Goal: Transaction & Acquisition: Purchase product/service

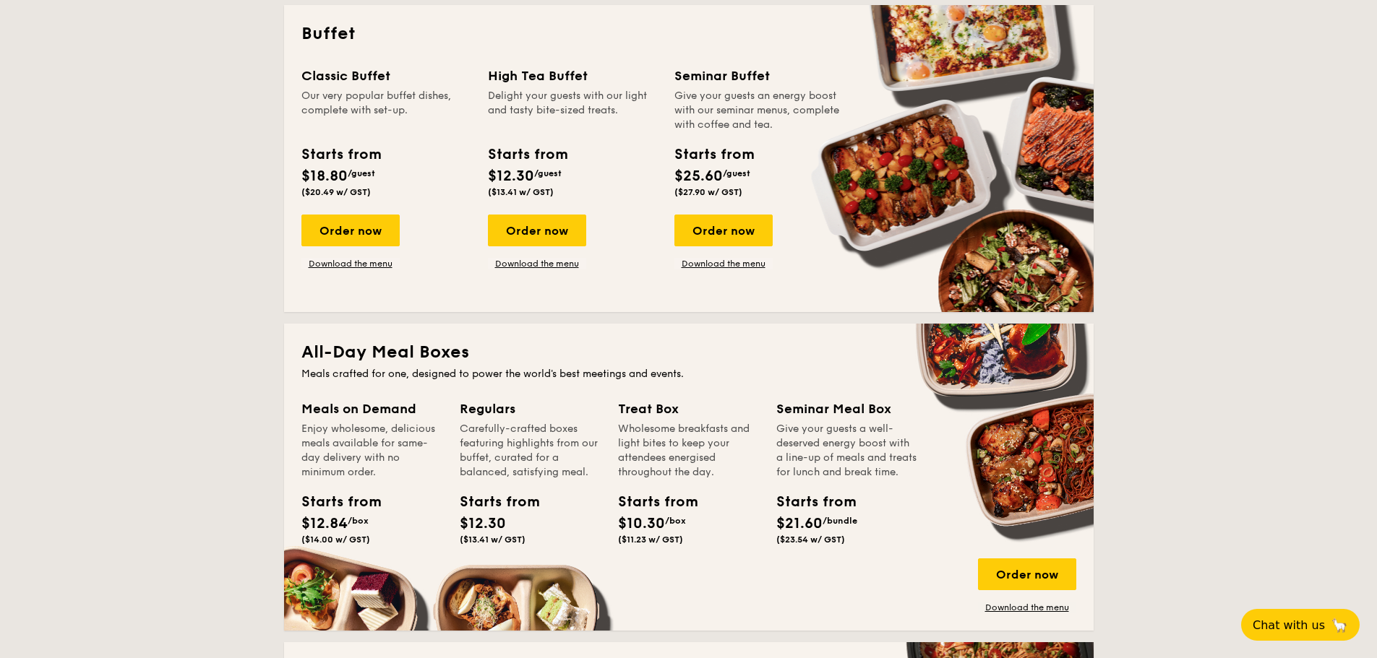
scroll to position [940, 0]
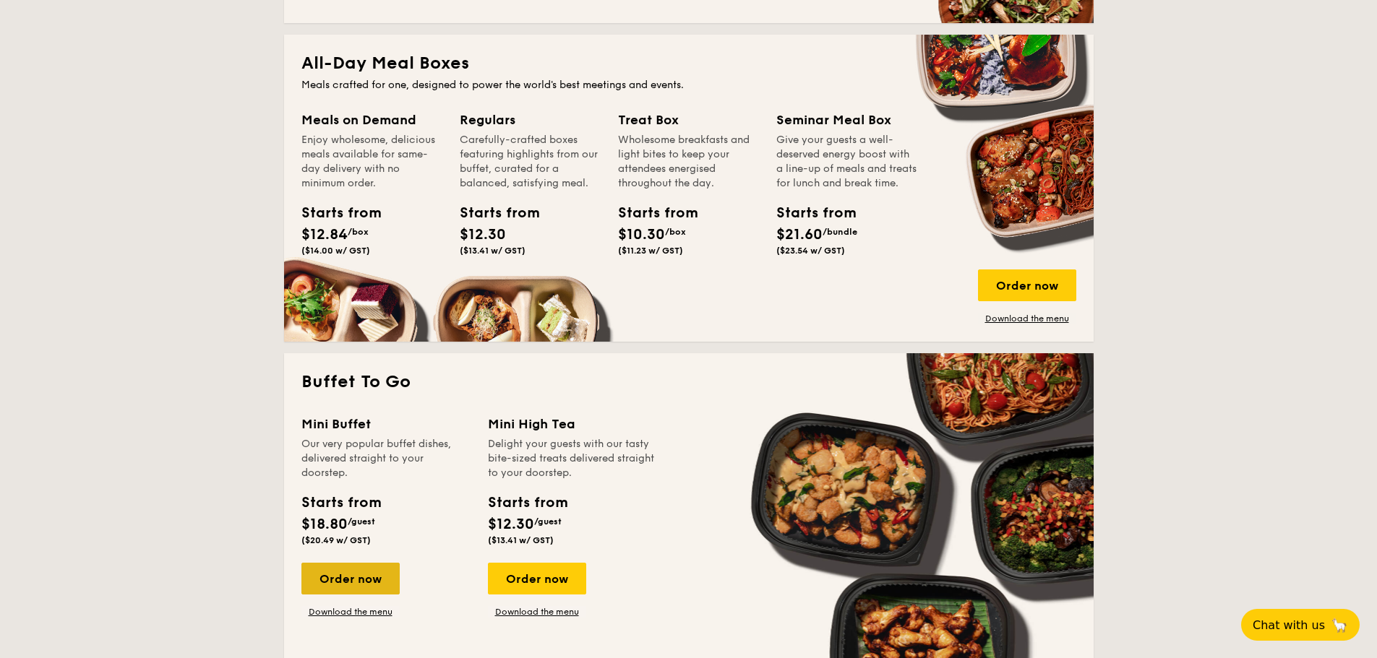
click at [319, 571] on div "Order now" at bounding box center [350, 579] width 98 height 32
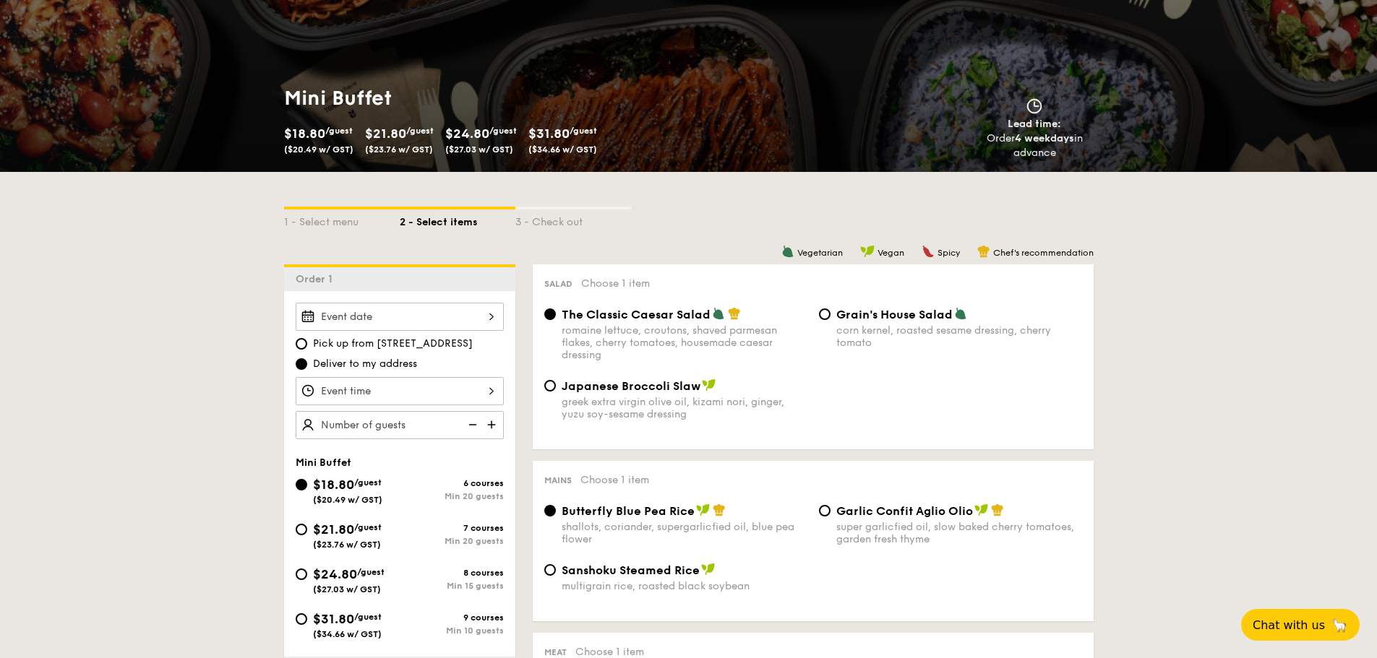
scroll to position [145, 0]
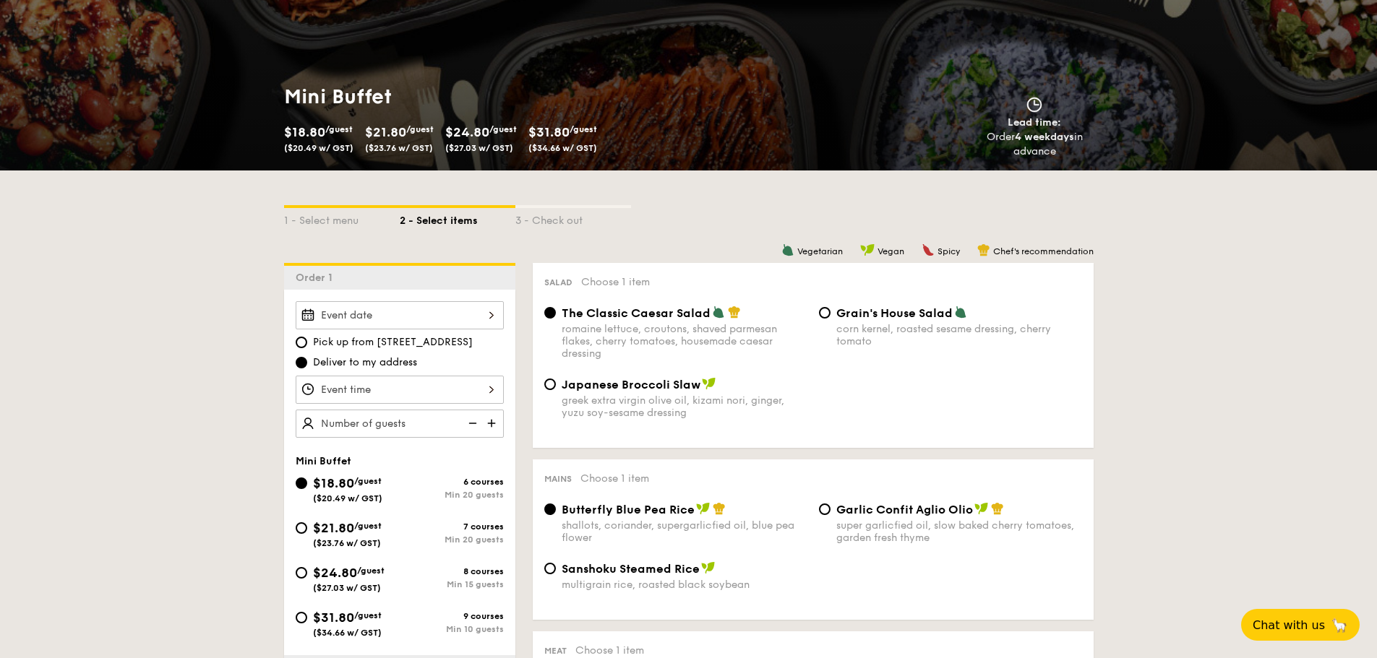
click at [494, 312] on div at bounding box center [400, 315] width 208 height 28
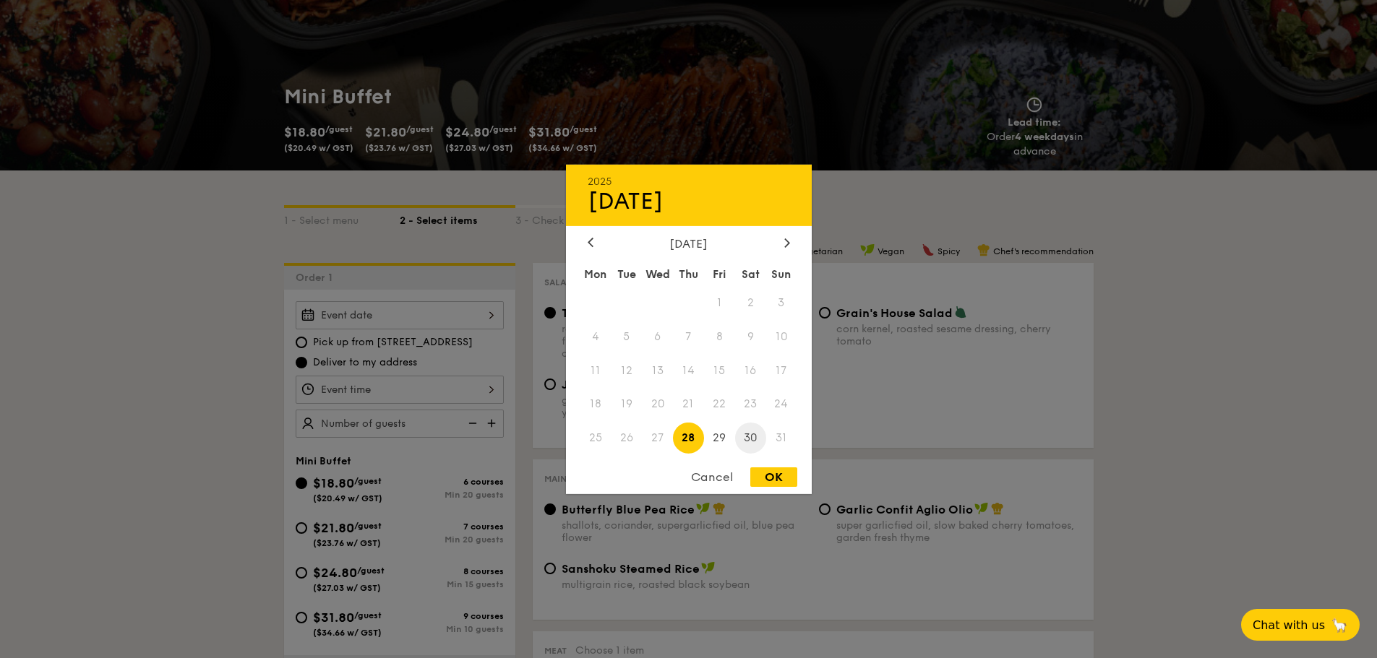
click at [739, 431] on span "30" at bounding box center [750, 438] width 31 height 31
click at [768, 484] on div "OK" at bounding box center [773, 478] width 47 height 20
type input "[DATE]"
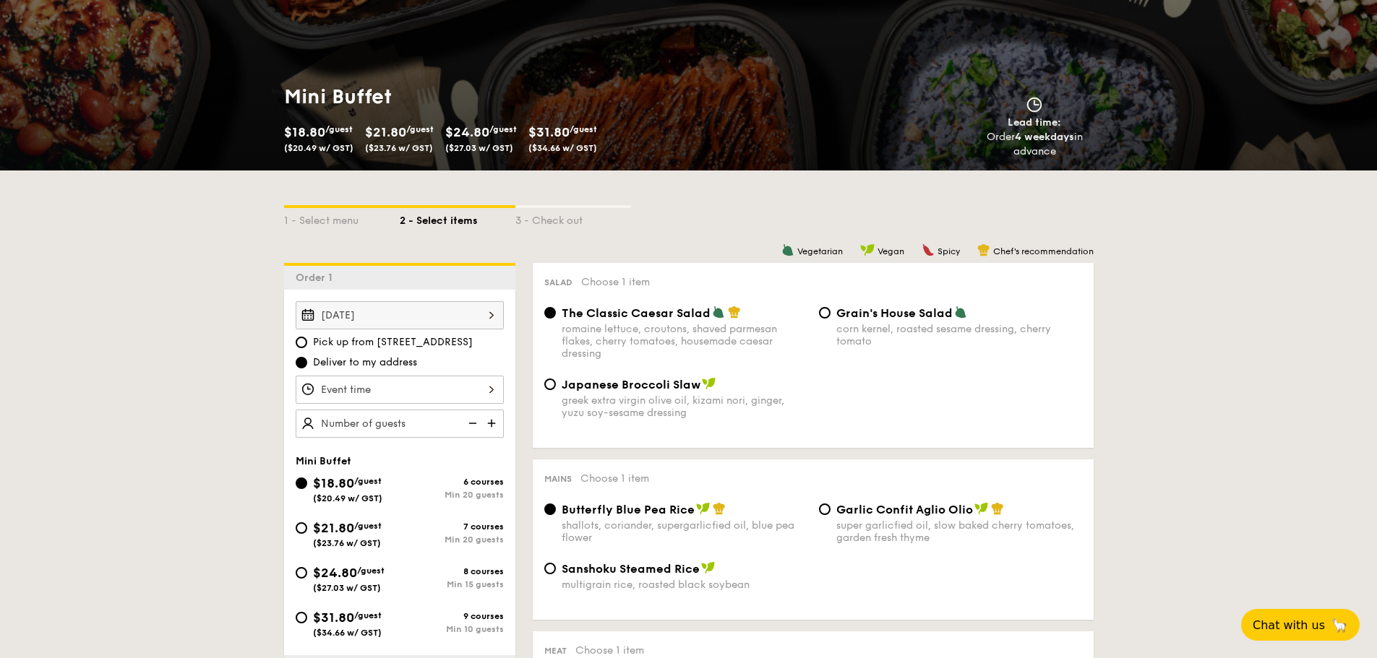
click at [497, 393] on div at bounding box center [400, 390] width 208 height 28
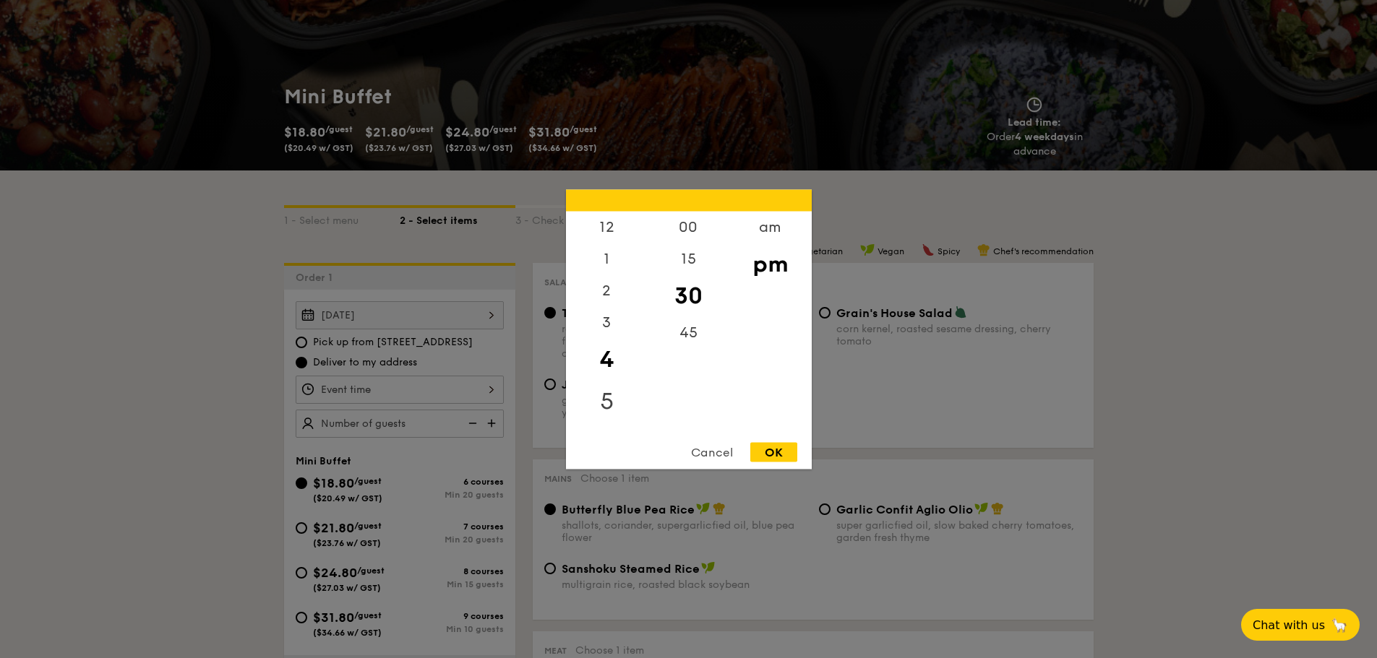
click at [609, 398] on div "5" at bounding box center [607, 401] width 82 height 42
click at [777, 449] on div "OK" at bounding box center [773, 452] width 47 height 20
type input "5:30PM"
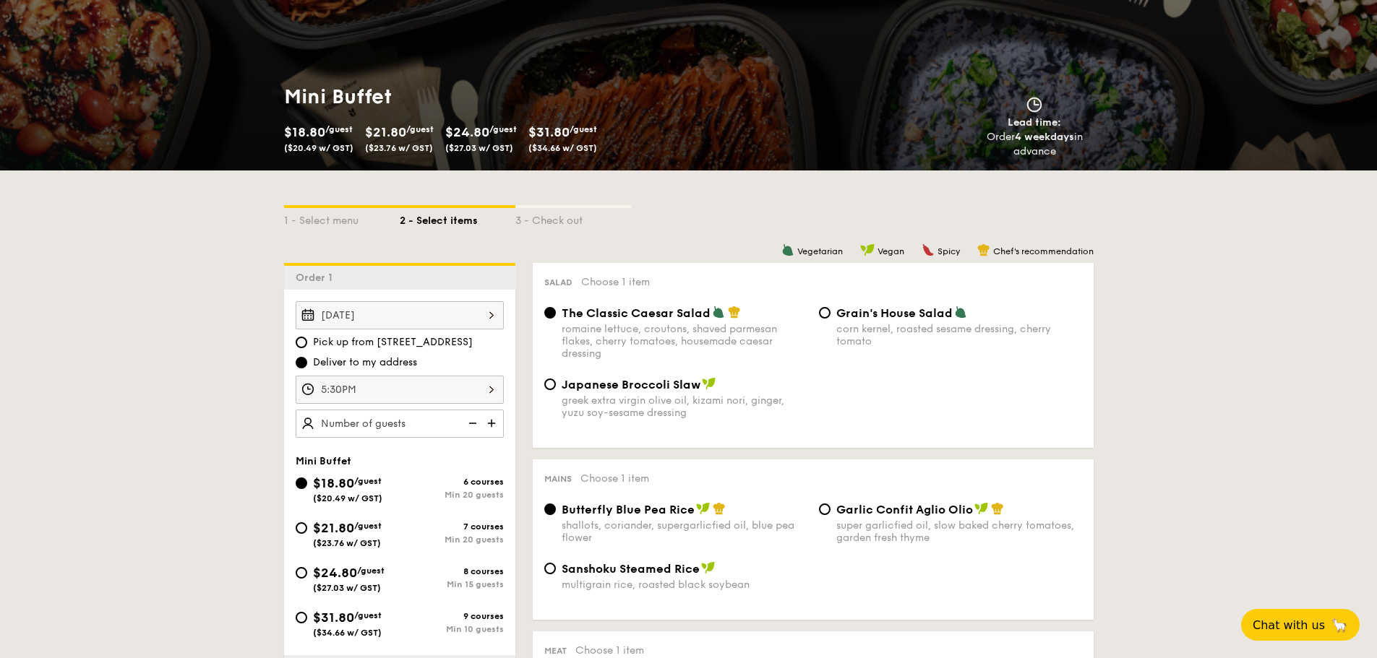
click at [473, 425] on img at bounding box center [471, 423] width 22 height 27
type input "20 guests"
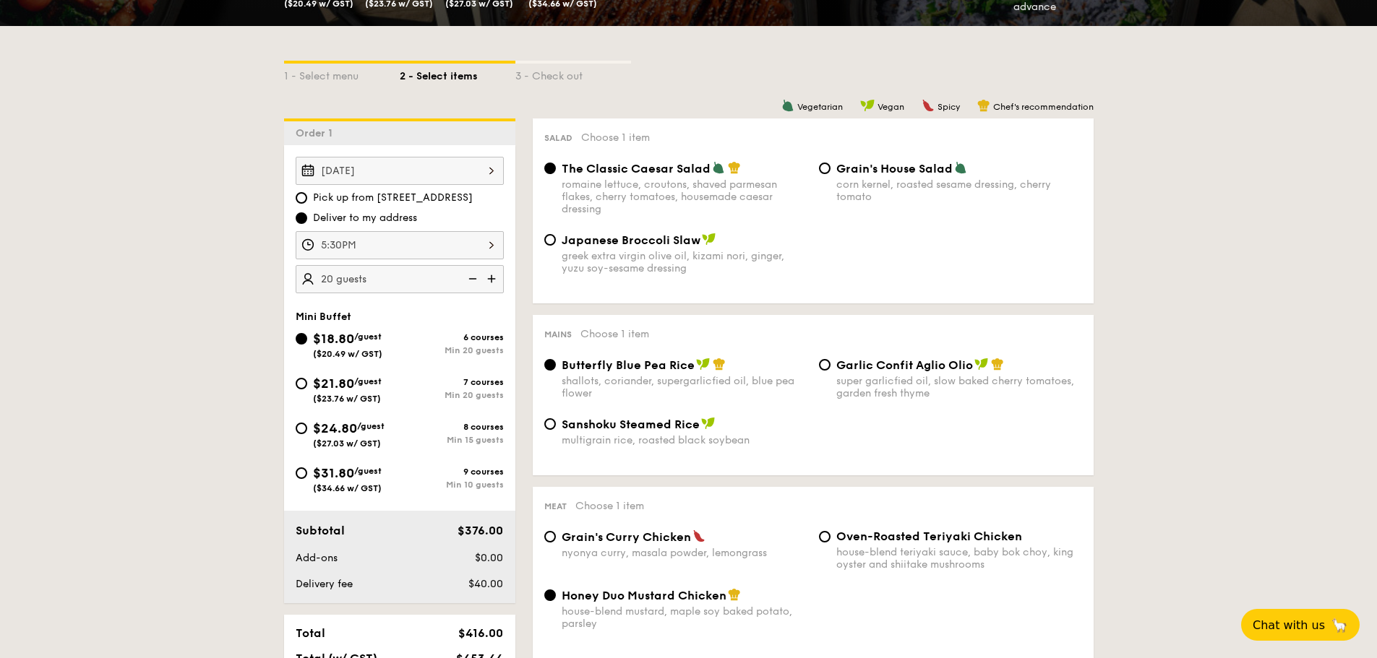
click at [337, 434] on span "$24.80" at bounding box center [335, 429] width 44 height 16
click at [307, 434] on input "$24.80 /guest ($27.03 w/ GST) 8 courses Min 15 guests" at bounding box center [302, 429] width 12 height 12
radio input "true"
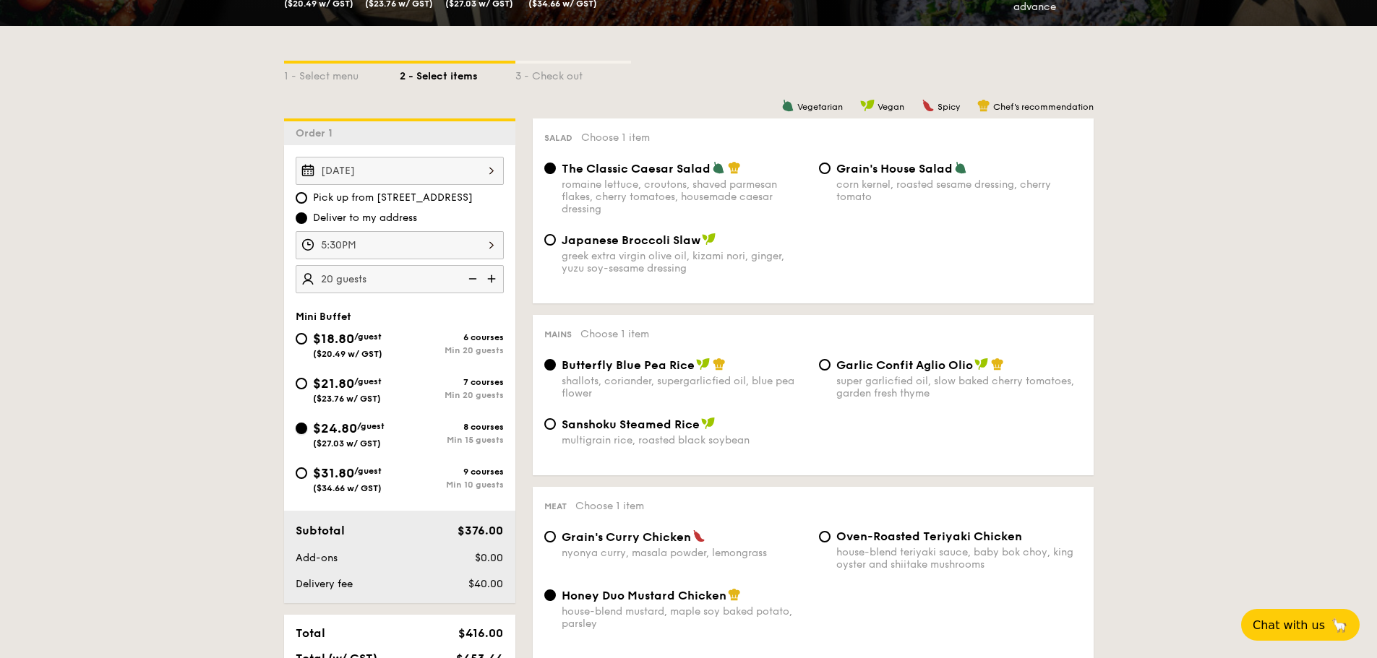
radio input "false"
radio input "true"
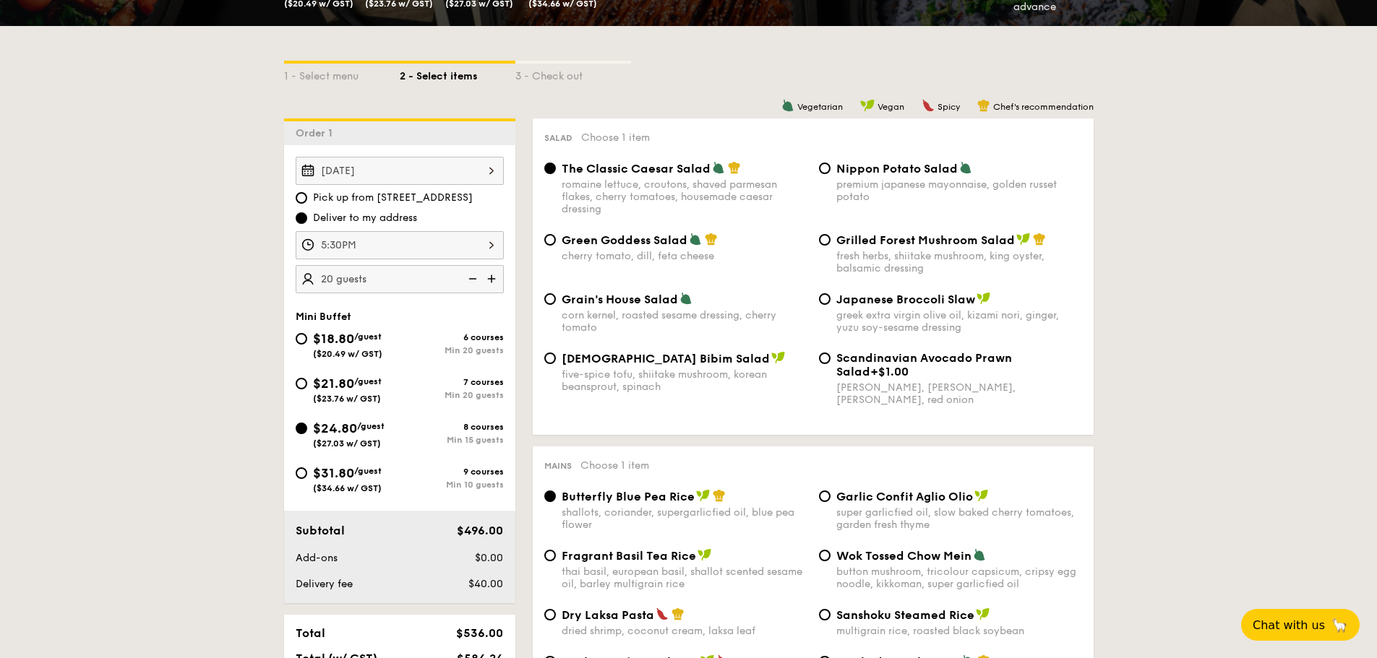
click at [468, 280] on img at bounding box center [471, 278] width 22 height 27
type input "15 guests"
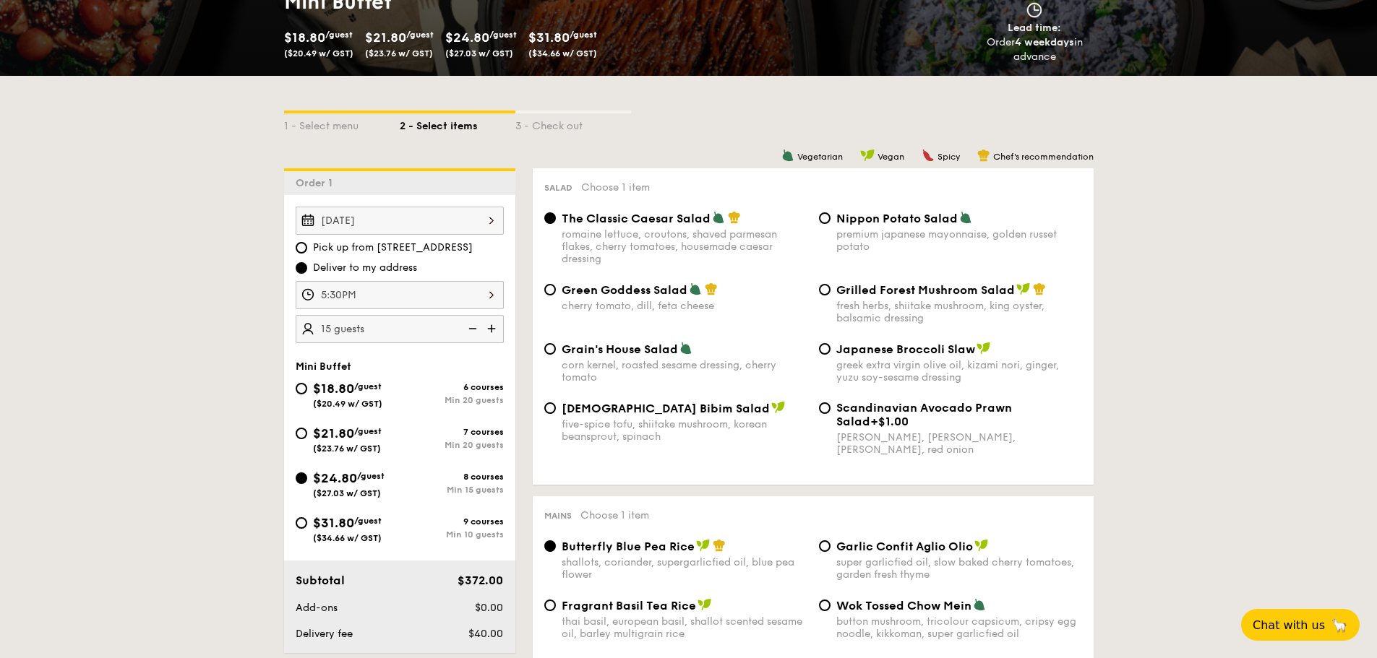
scroll to position [217, 0]
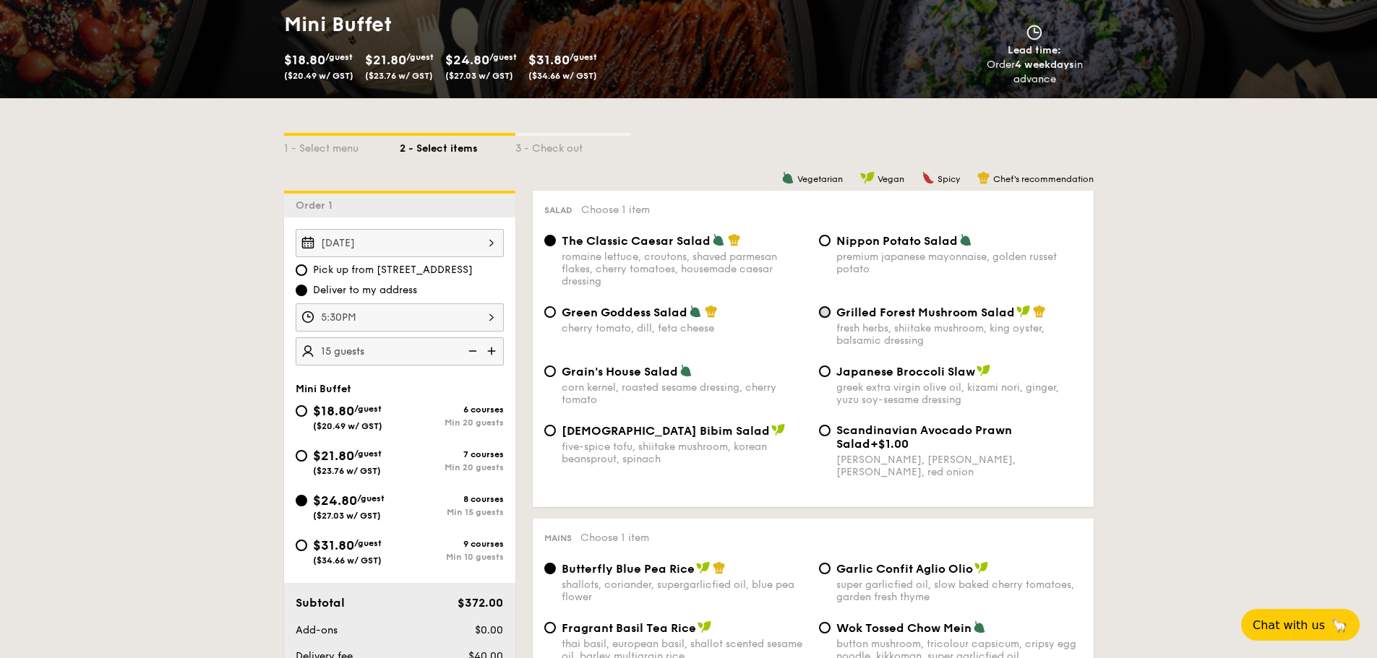
click at [825, 314] on input "Grilled Forest Mushroom Salad fresh herbs, shiitake mushroom, king oyster, bals…" at bounding box center [825, 312] width 12 height 12
radio input "true"
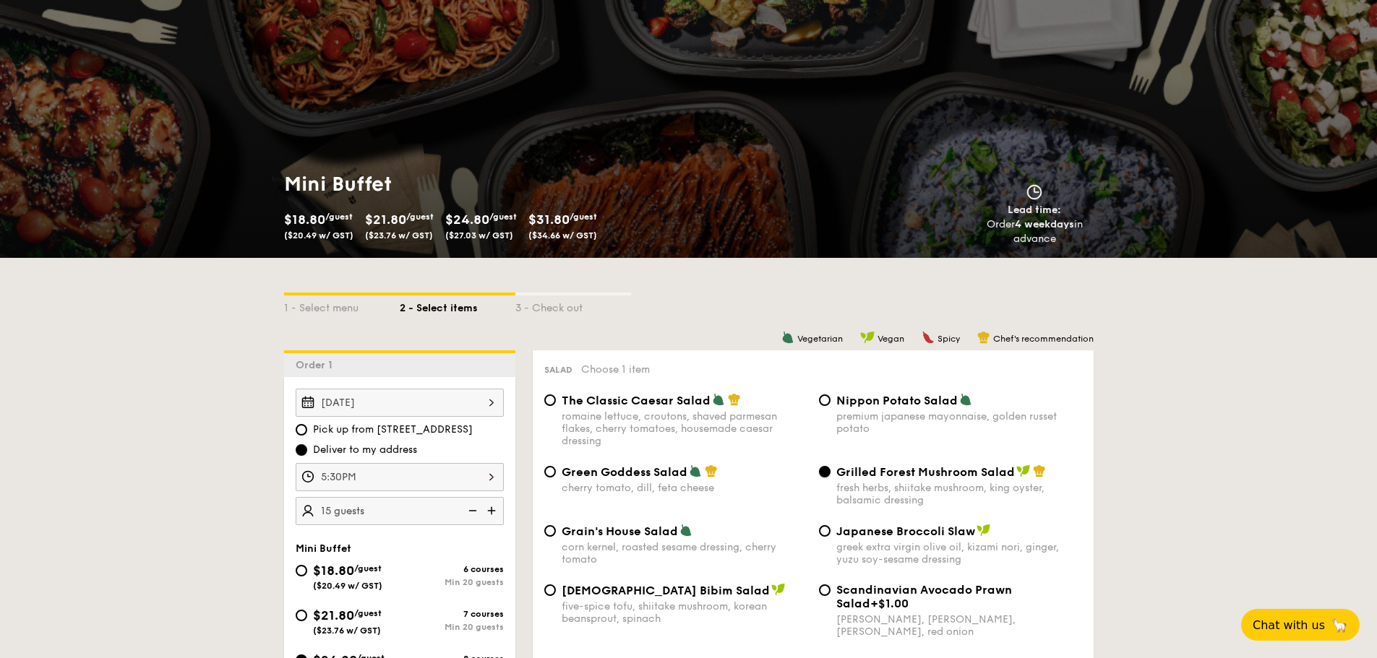
scroll to position [0, 0]
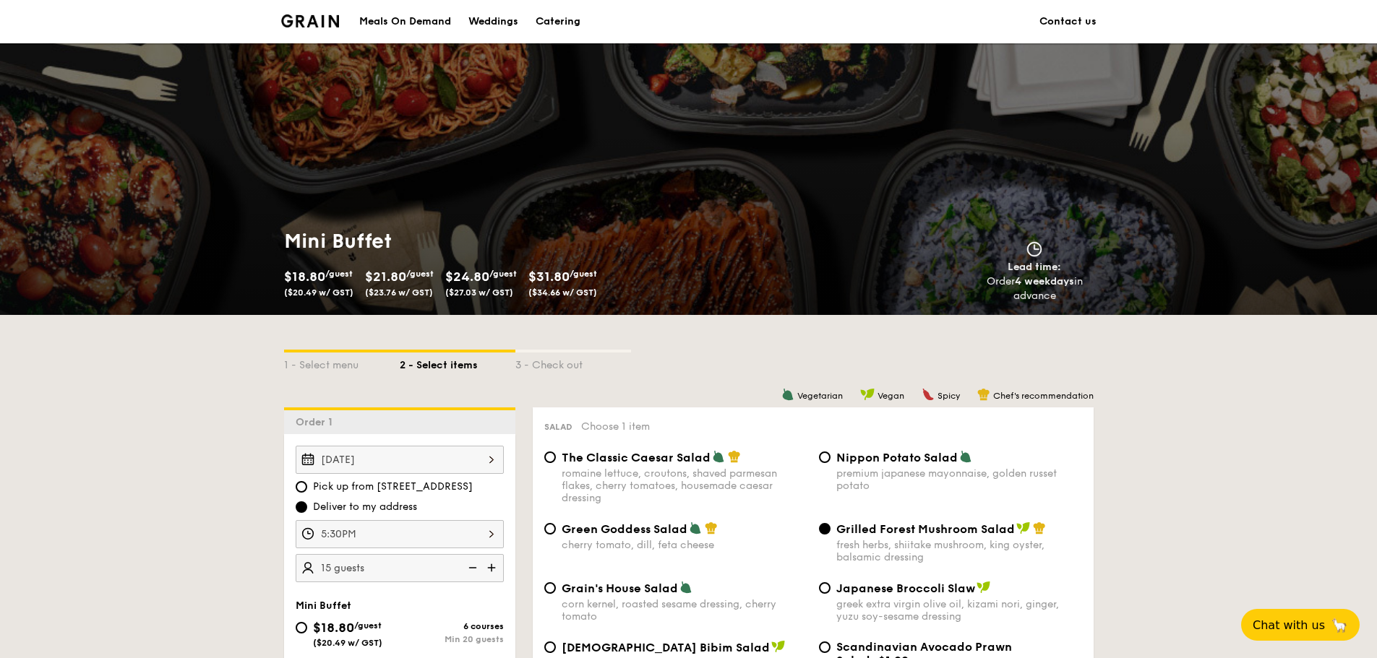
drag, startPoint x: 329, startPoint y: 28, endPoint x: 571, endPoint y: 22, distance: 242.2
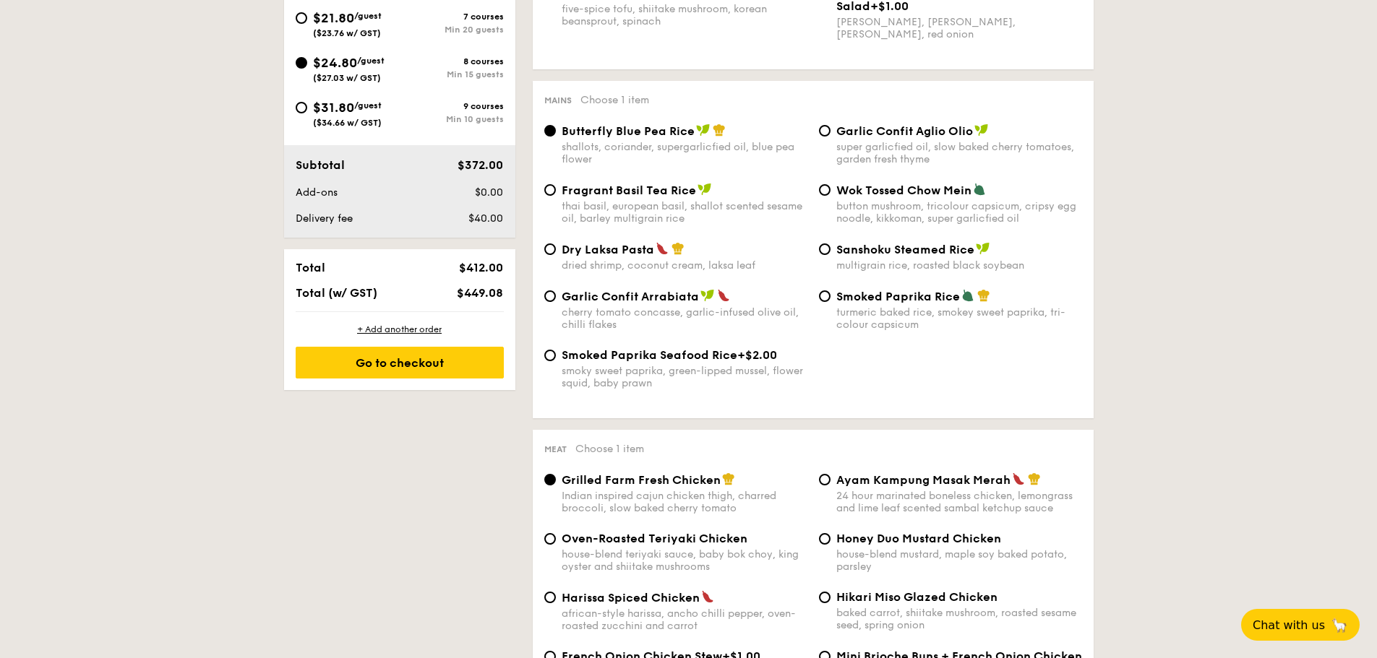
scroll to position [650, 0]
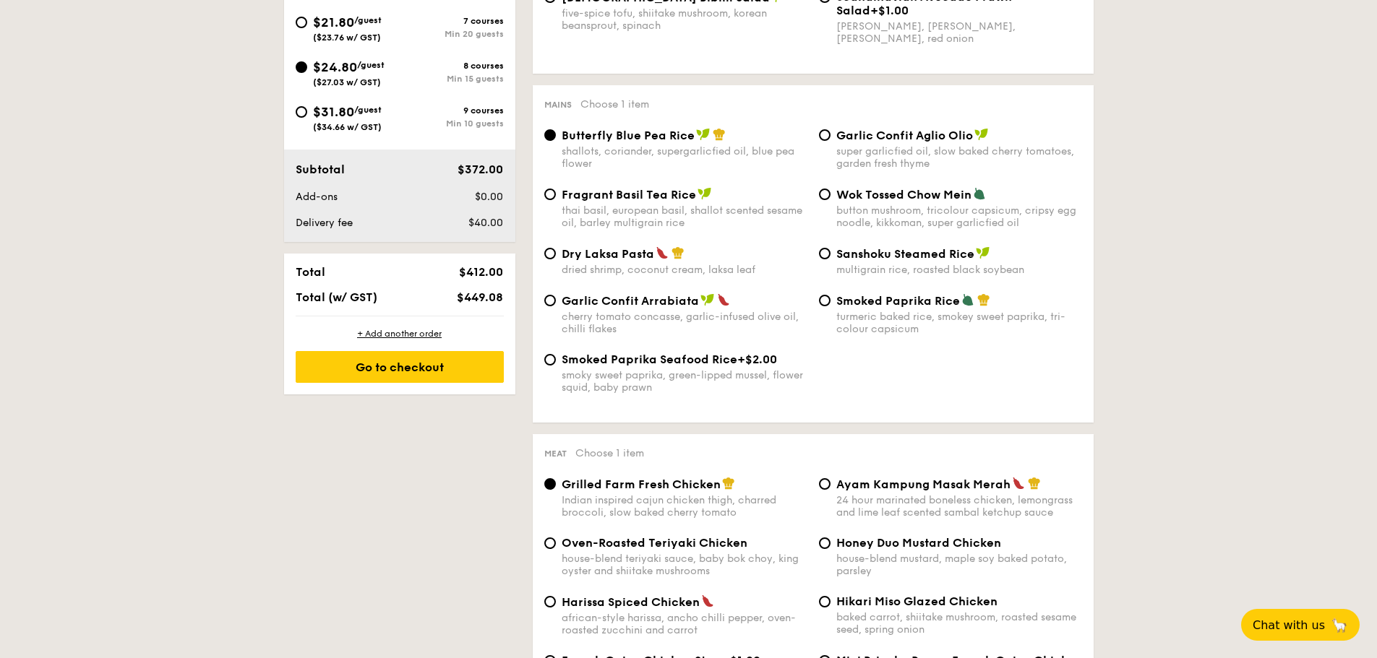
click at [904, 295] on span "Smoked Paprika Rice" at bounding box center [898, 301] width 124 height 14
click at [830, 295] on input "Smoked Paprika Rice turmeric baked [PERSON_NAME] sweet paprika, tri-colour caps…" at bounding box center [825, 301] width 12 height 12
radio input "true"
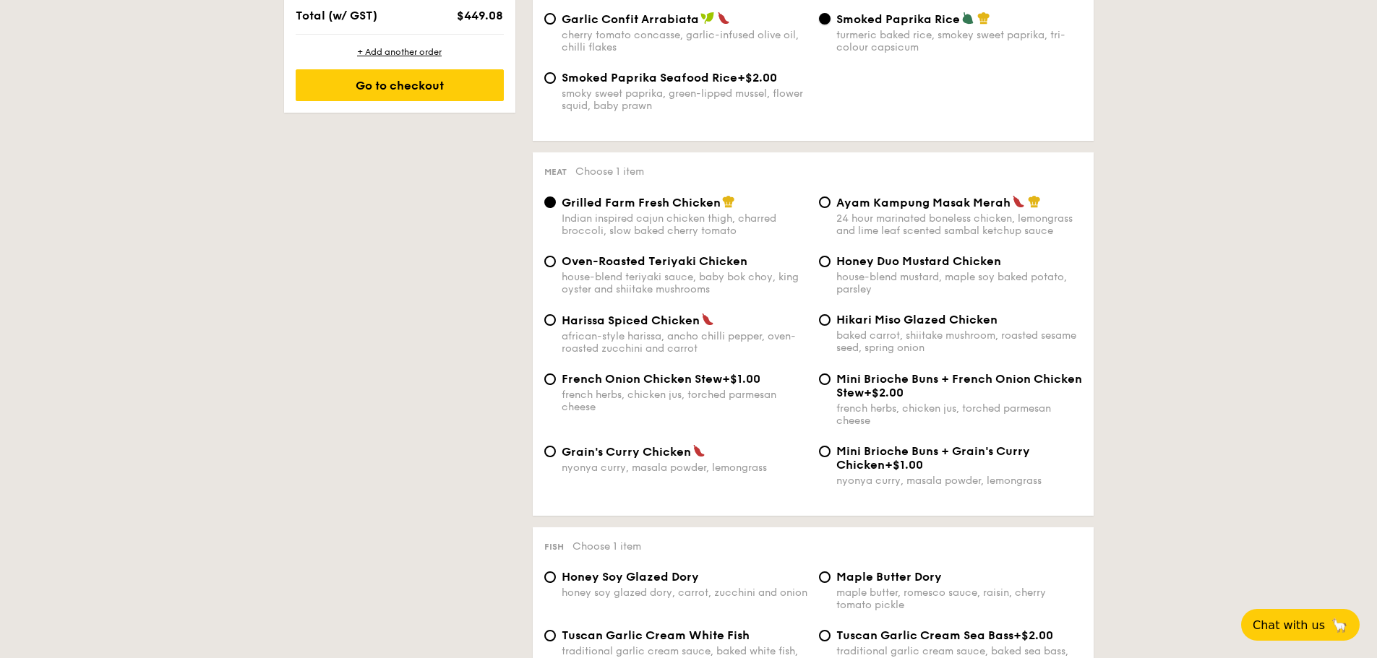
scroll to position [1012, 0]
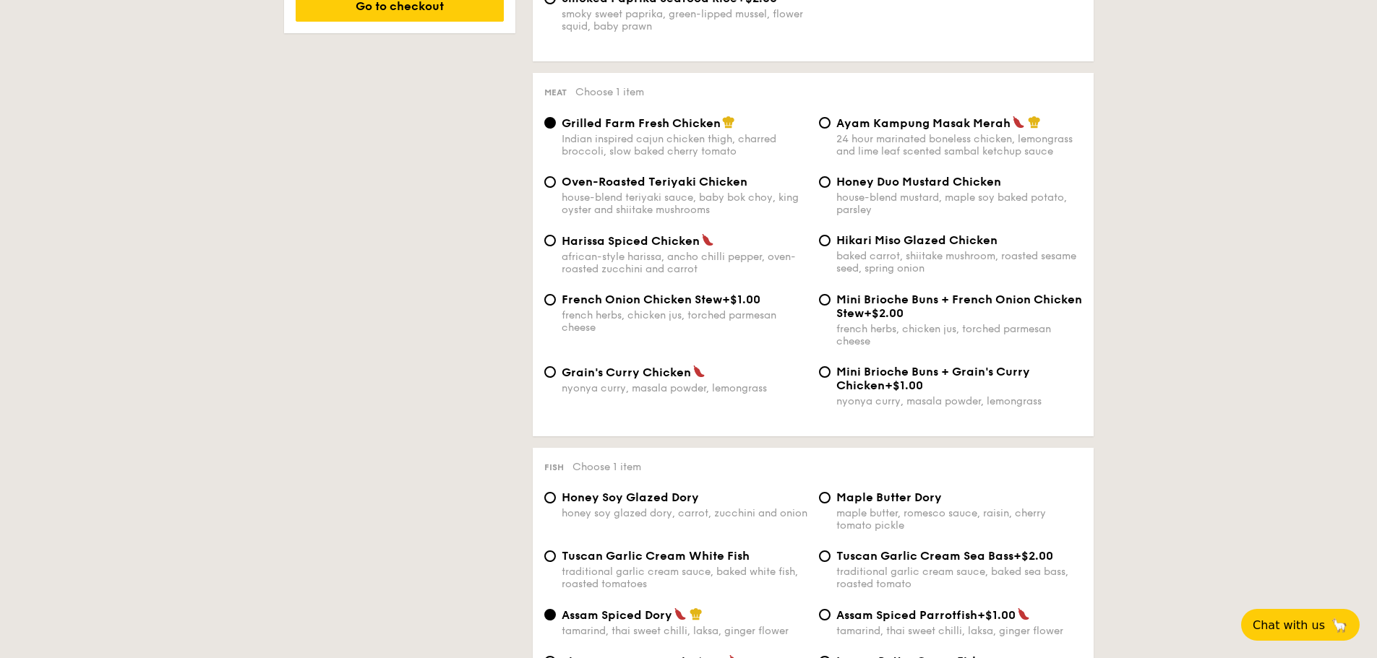
click at [834, 121] on div "Ayam Kampung Masak Merah 24 hour marinated boneless chicken, lemongrass and lim…" at bounding box center [950, 137] width 275 height 42
click at [828, 124] on input "Ayam Kampung Masak Merah 24 hour marinated boneless chicken, lemongrass and lim…" at bounding box center [825, 123] width 12 height 12
radio input "true"
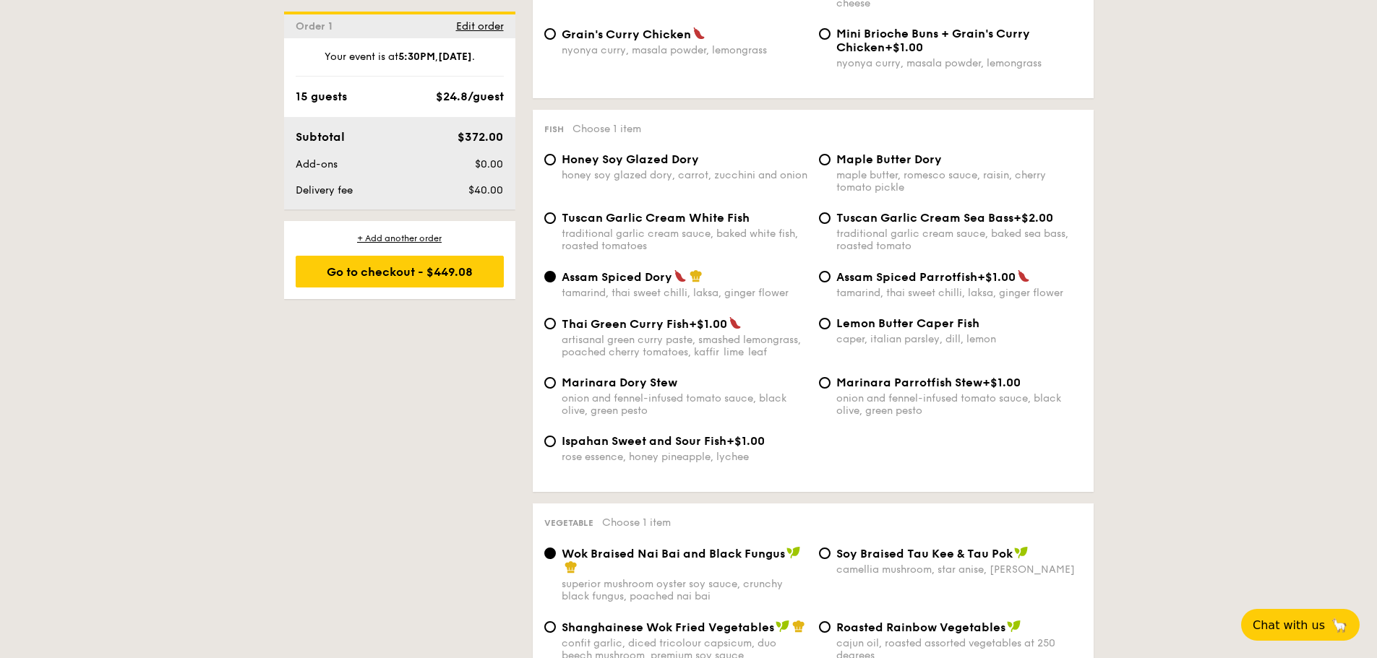
scroll to position [1373, 0]
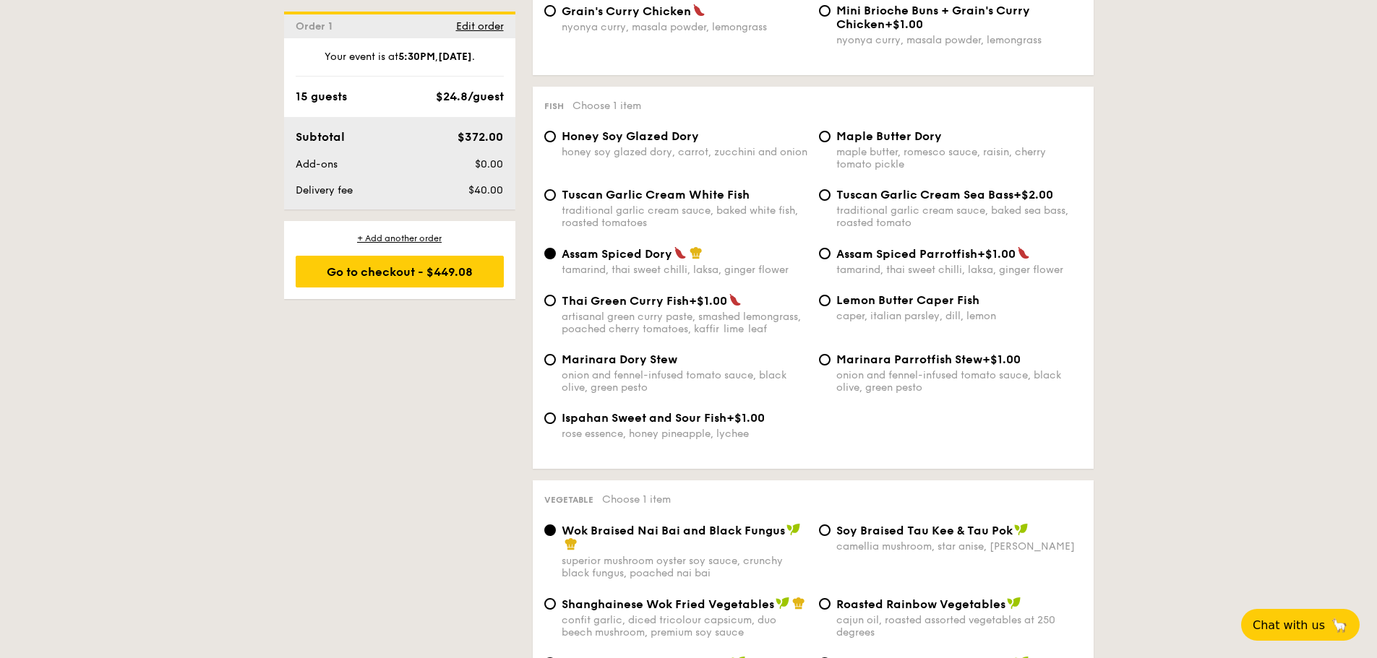
click at [700, 192] on span "Tuscan Garlic Cream White Fish" at bounding box center [656, 195] width 188 height 14
click at [556, 192] on input "Tuscan Garlic Cream White Fish traditional garlic cream sauce, baked white fish…" at bounding box center [550, 195] width 12 height 12
radio input "true"
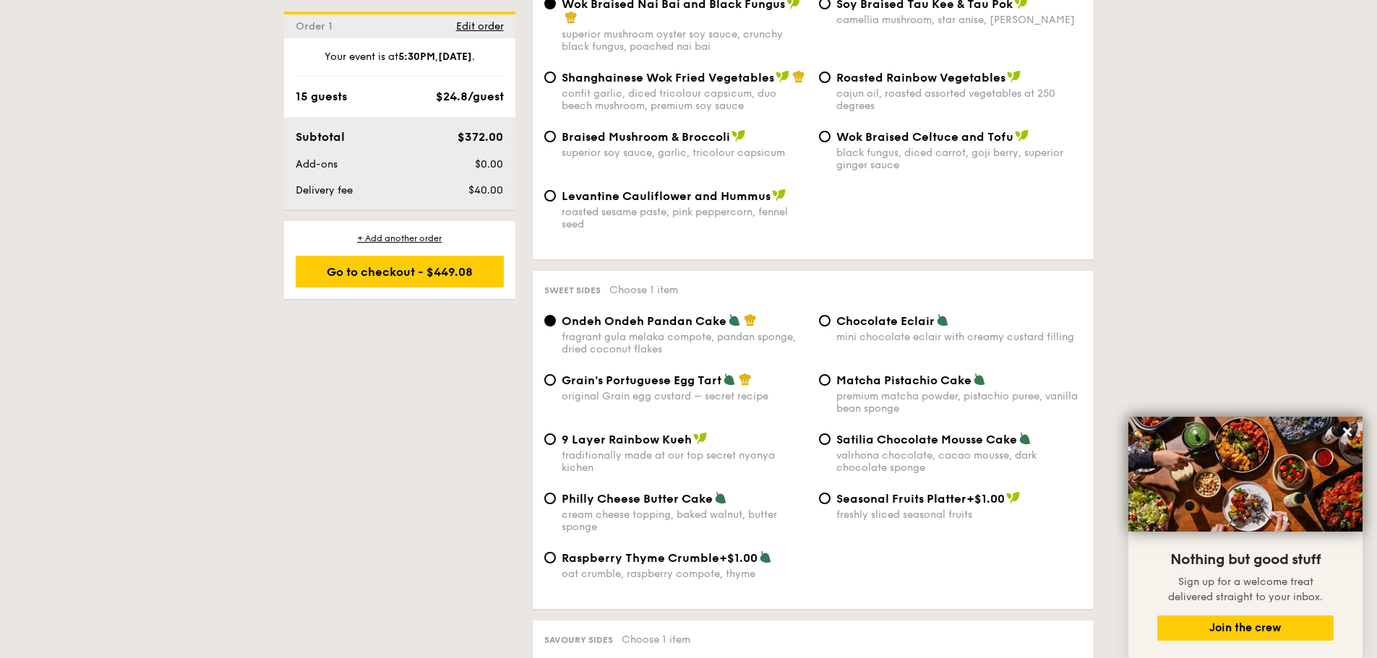
scroll to position [1807, 0]
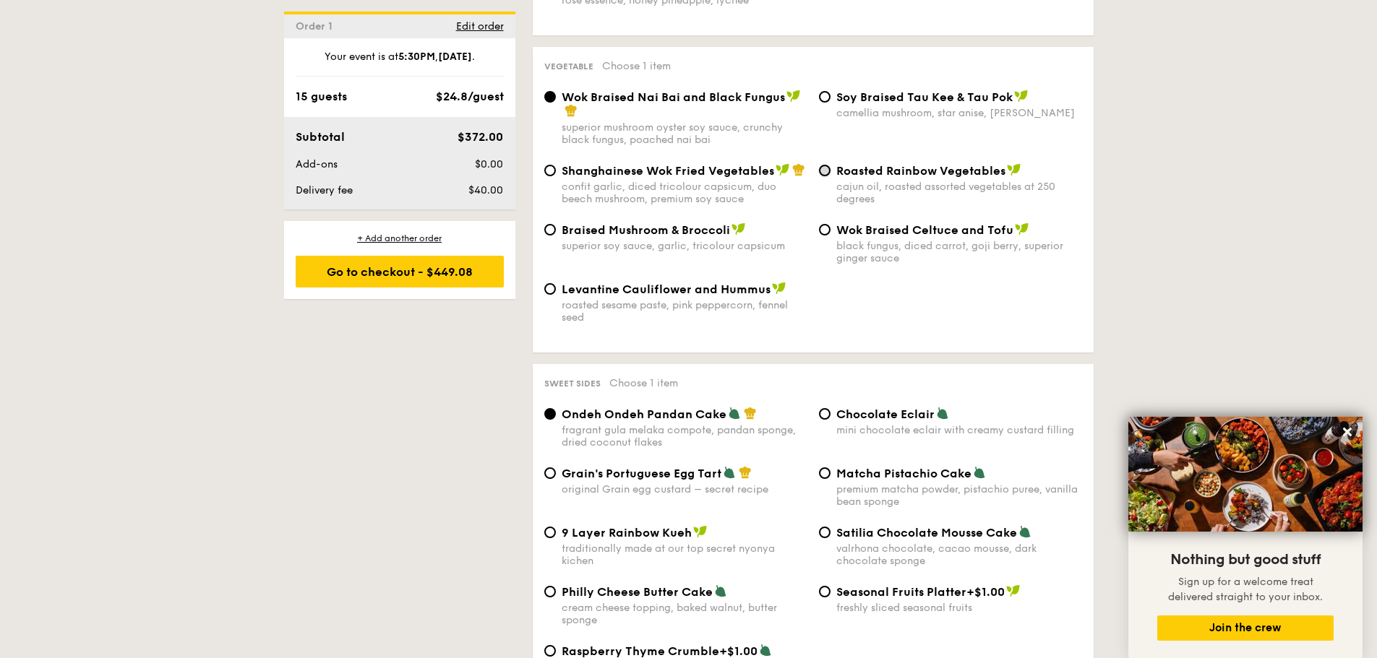
click at [826, 173] on input "Roasted Rainbow Vegetables cajun oil, roasted assorted vegetables at 250 degrees" at bounding box center [825, 171] width 12 height 12
radio input "true"
click at [826, 173] on input "Roasted Rainbow Vegetables cajun oil, roasted assorted vegetables at 250 degrees" at bounding box center [825, 171] width 12 height 12
click at [569, 171] on span "Shanghainese Wok Fried Vegetables" at bounding box center [668, 171] width 212 height 14
click at [556, 171] on input "Shanghainese Wok Fried Vegetables confit garlic, diced tricolour capsicum, duo …" at bounding box center [550, 171] width 12 height 12
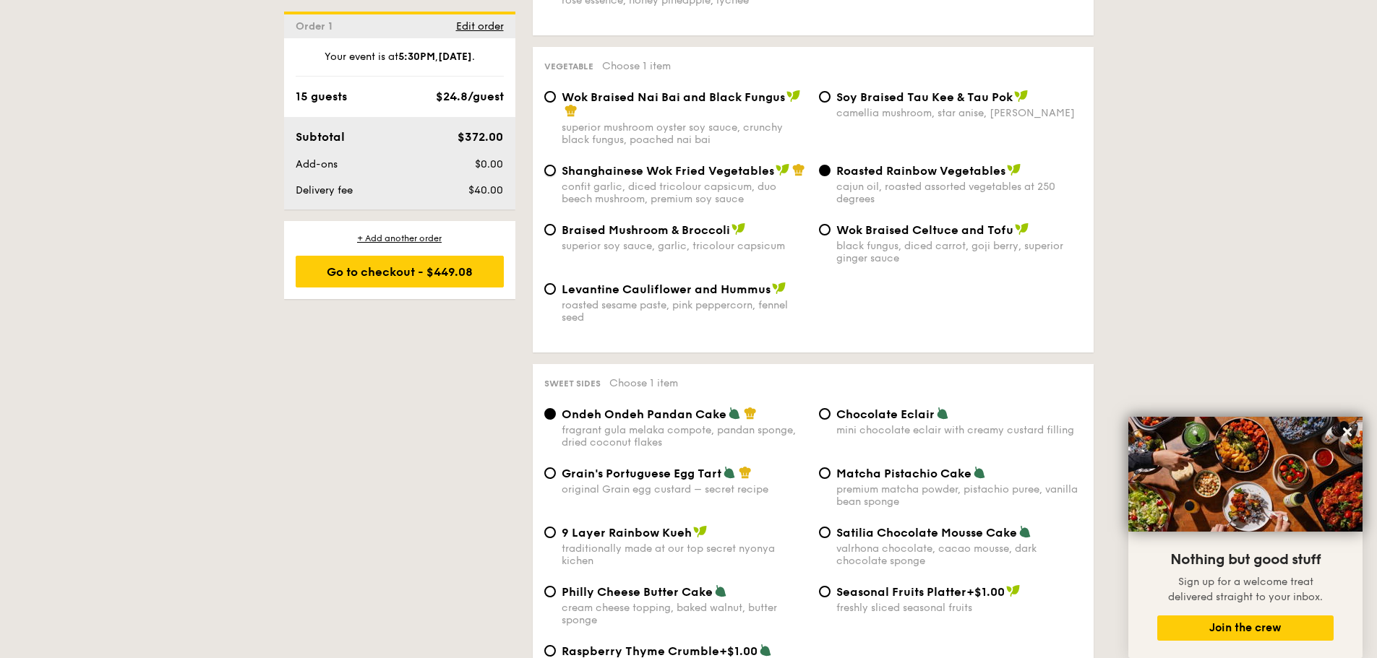
radio input "true"
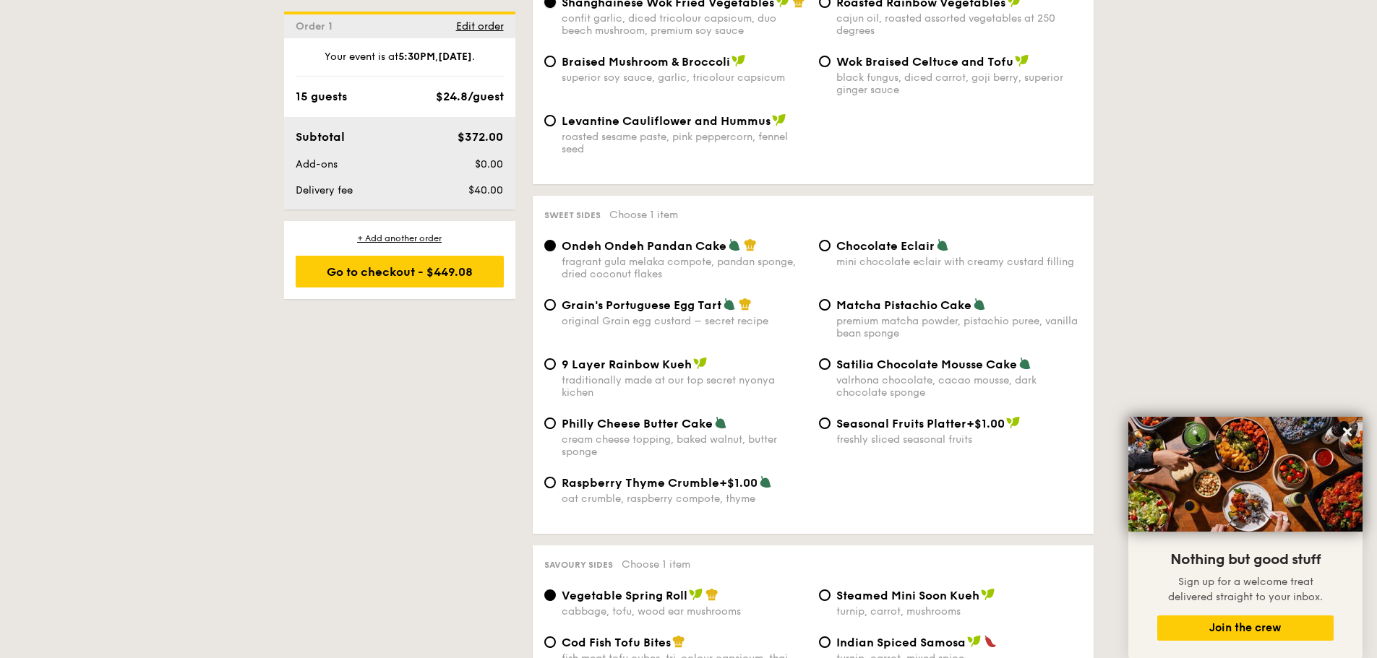
scroll to position [2024, 0]
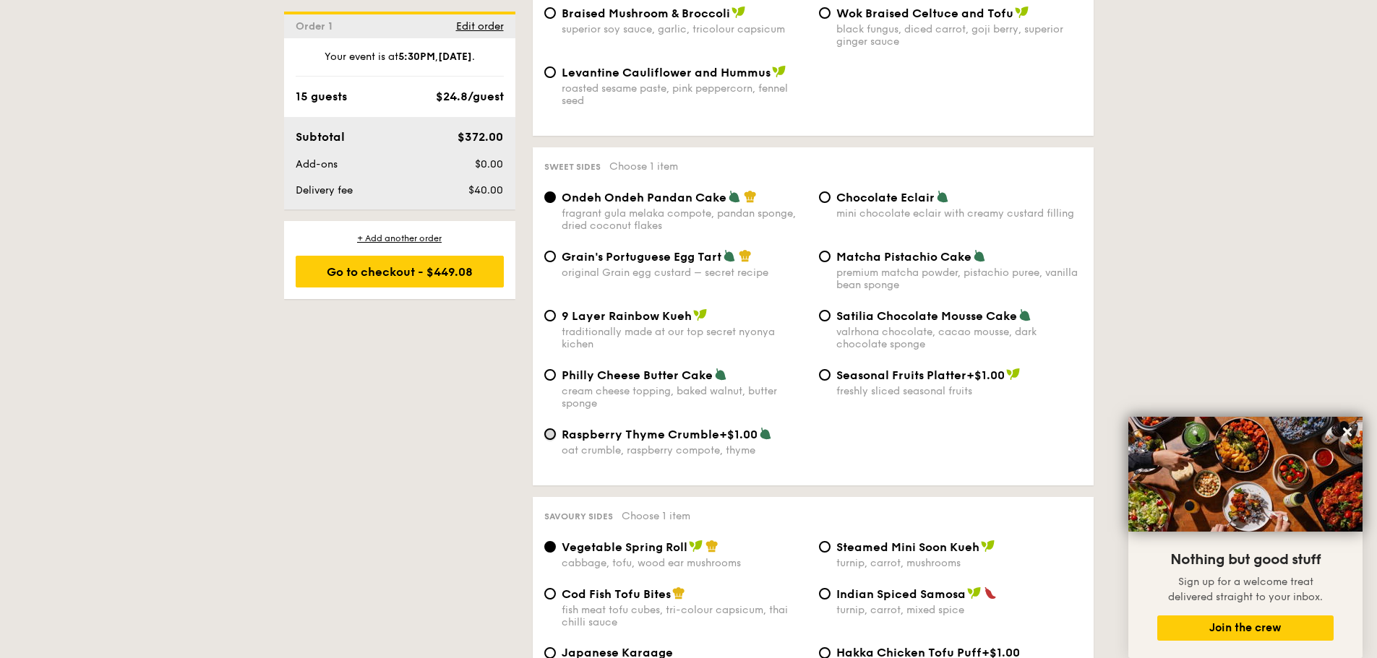
click at [547, 431] on input "Raspberry Thyme Crumble +$1.00 oat crumble, raspberry compote, thyme" at bounding box center [550, 435] width 12 height 12
radio input "true"
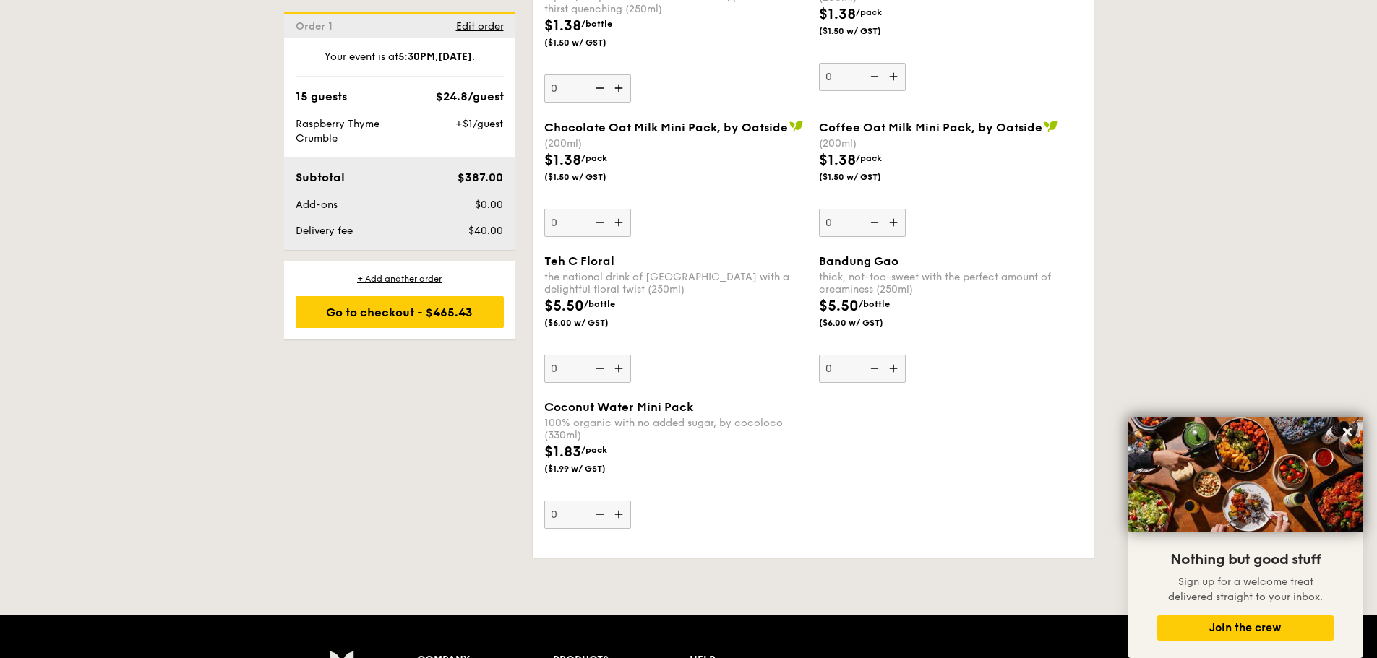
scroll to position [4097, 0]
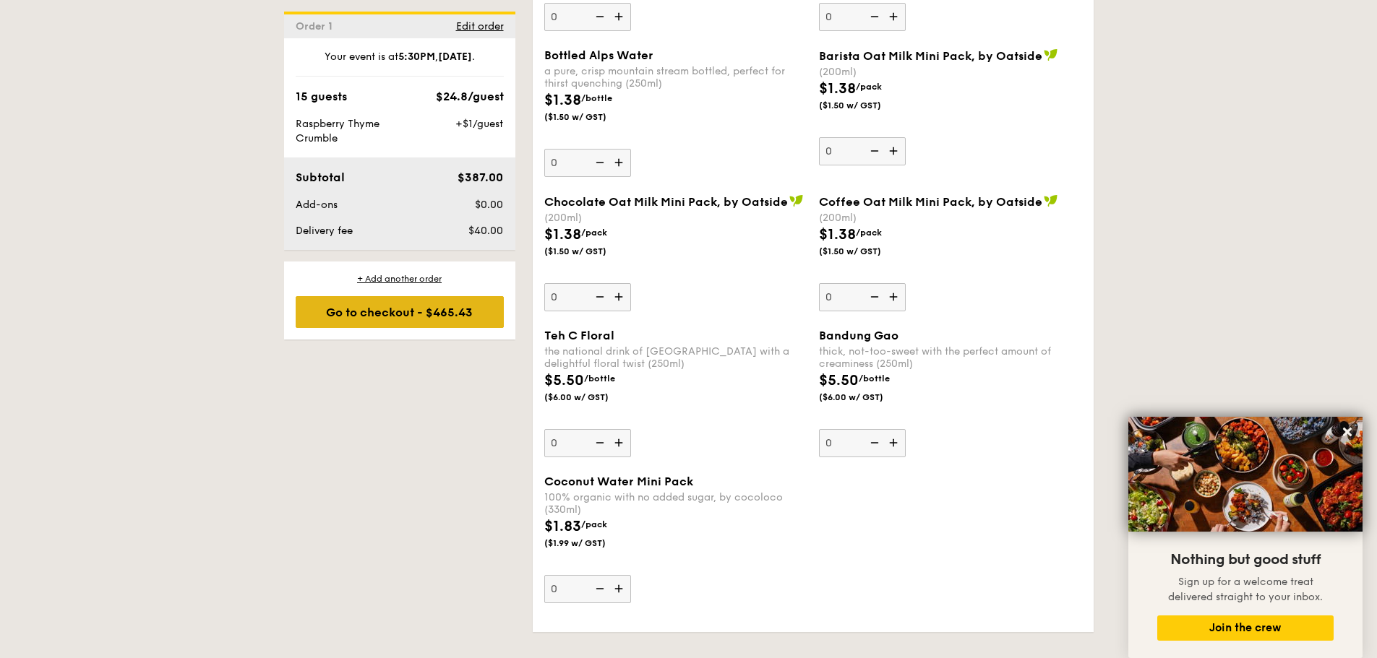
click at [473, 310] on div "Go to checkout - $465.43" at bounding box center [400, 312] width 208 height 32
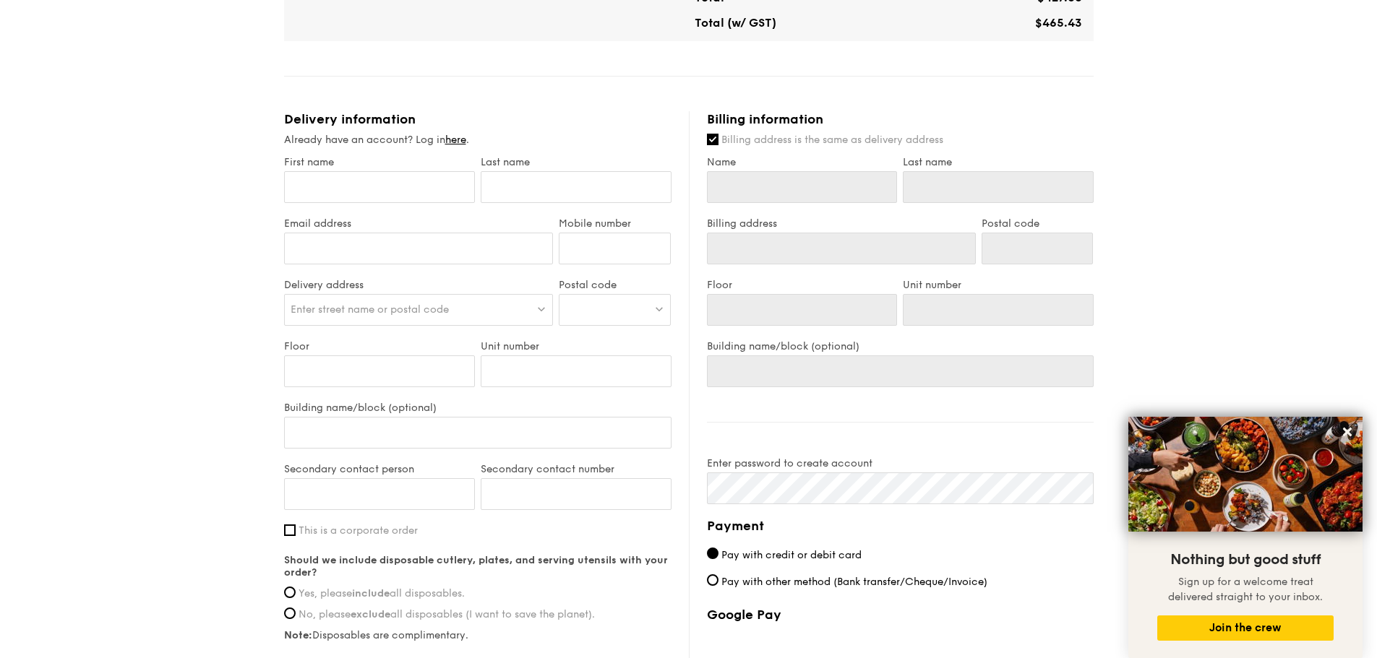
scroll to position [588, 0]
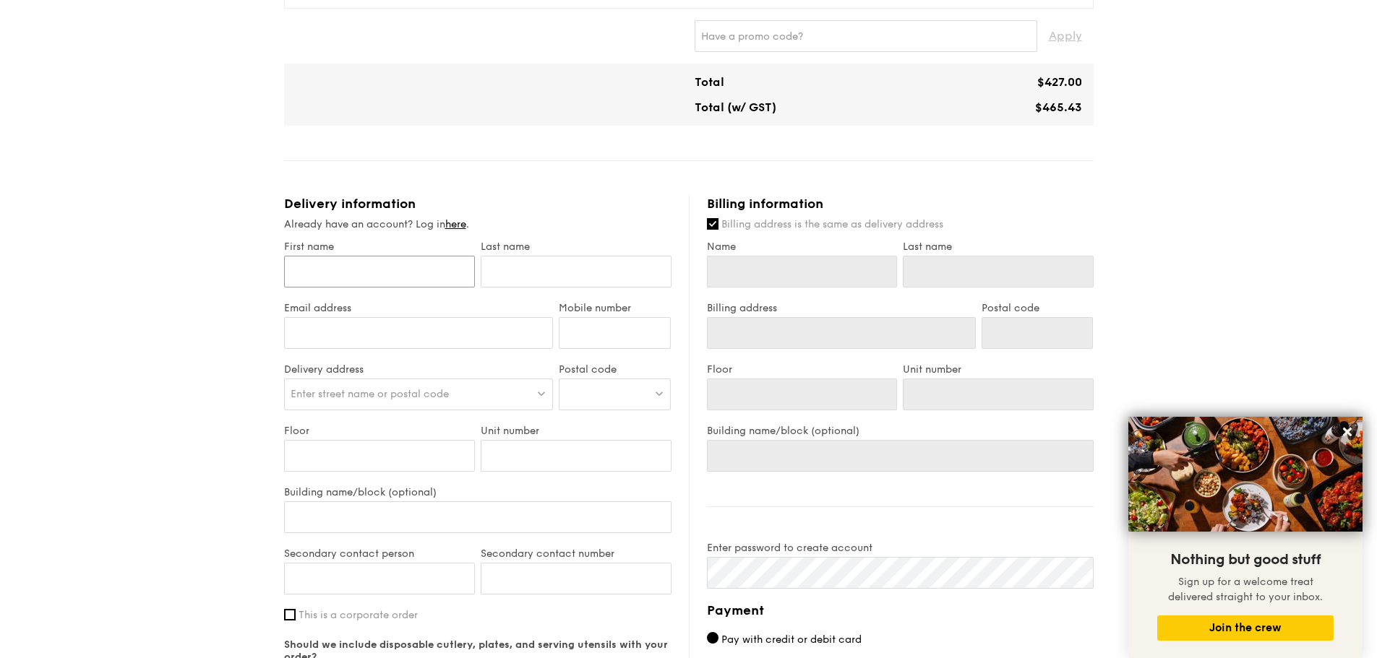
click at [444, 278] on input "First name" at bounding box center [379, 272] width 191 height 32
type input "J"
type input "Jo"
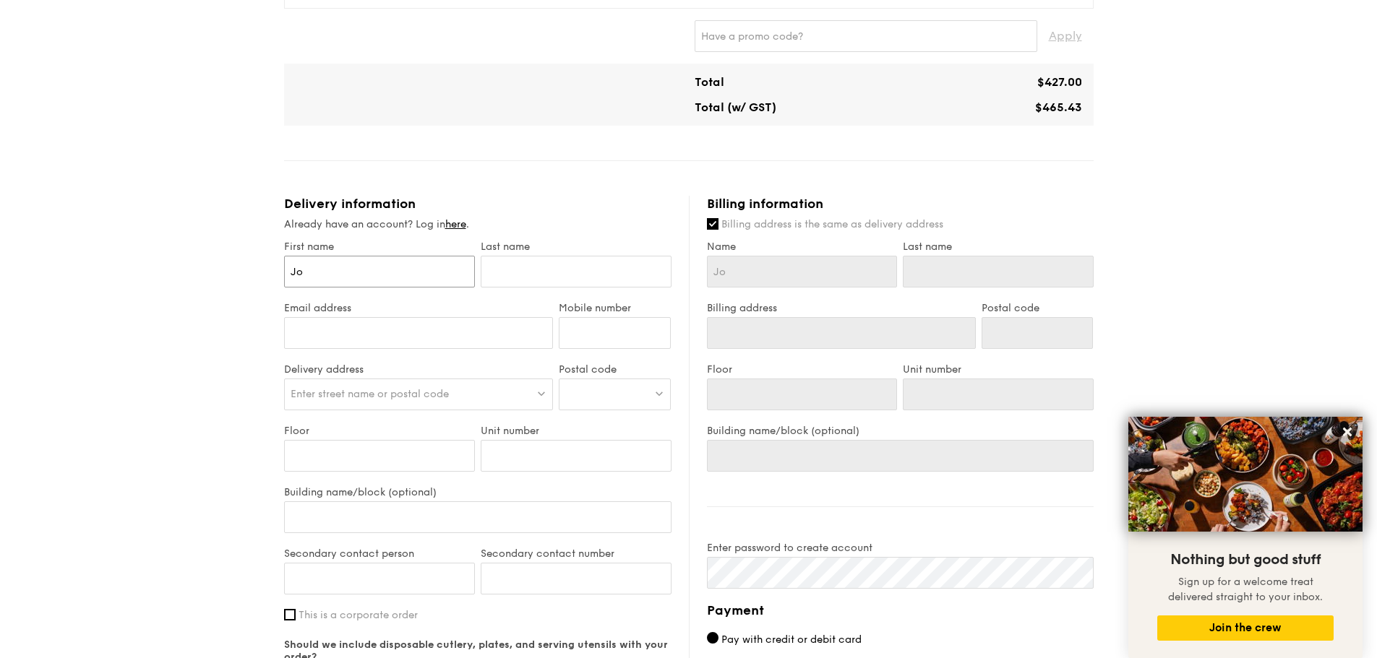
type input "[PERSON_NAME]"
type input "Jonat"
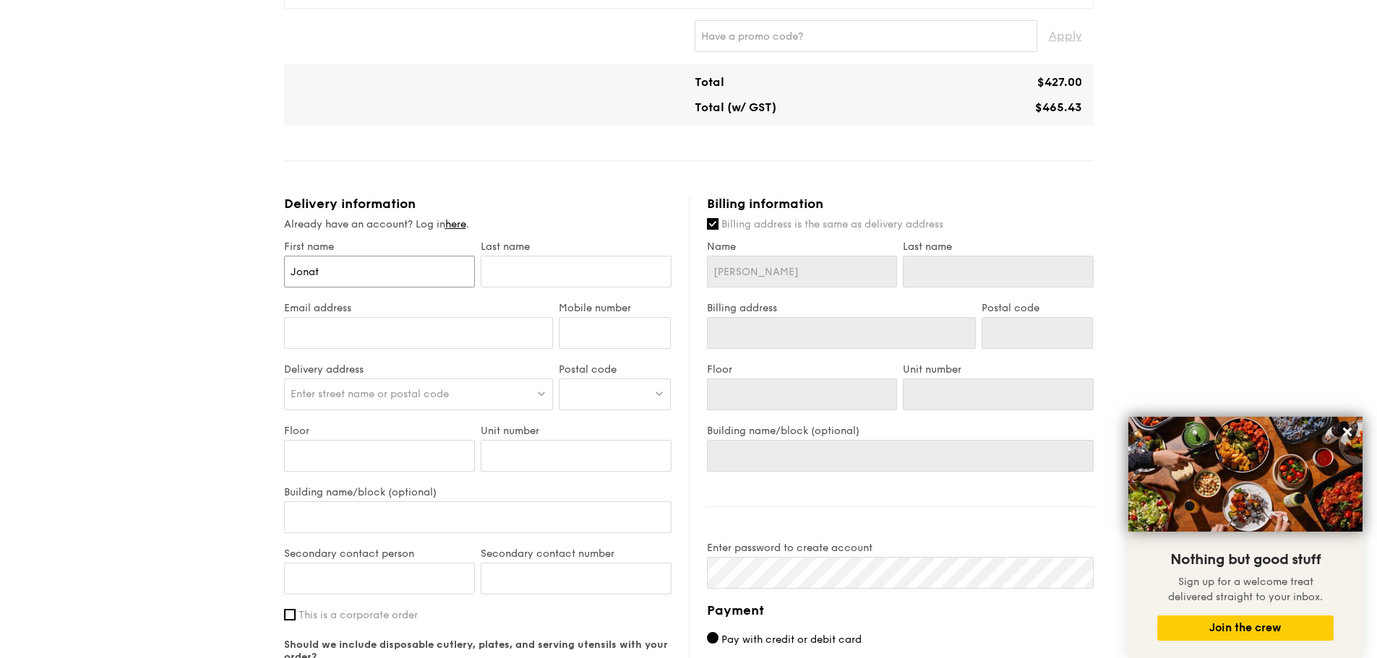
type input "Jonat"
type input "[PERSON_NAME]"
type input "Jonatha"
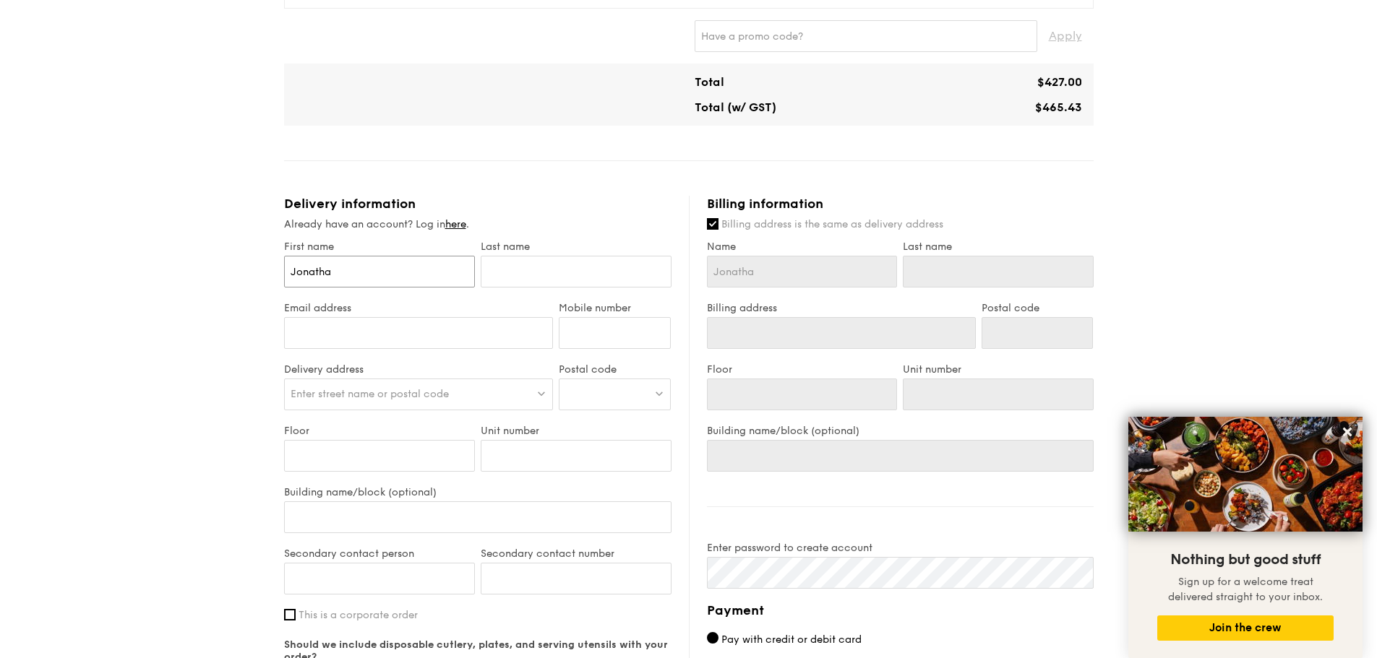
type input "[PERSON_NAME]"
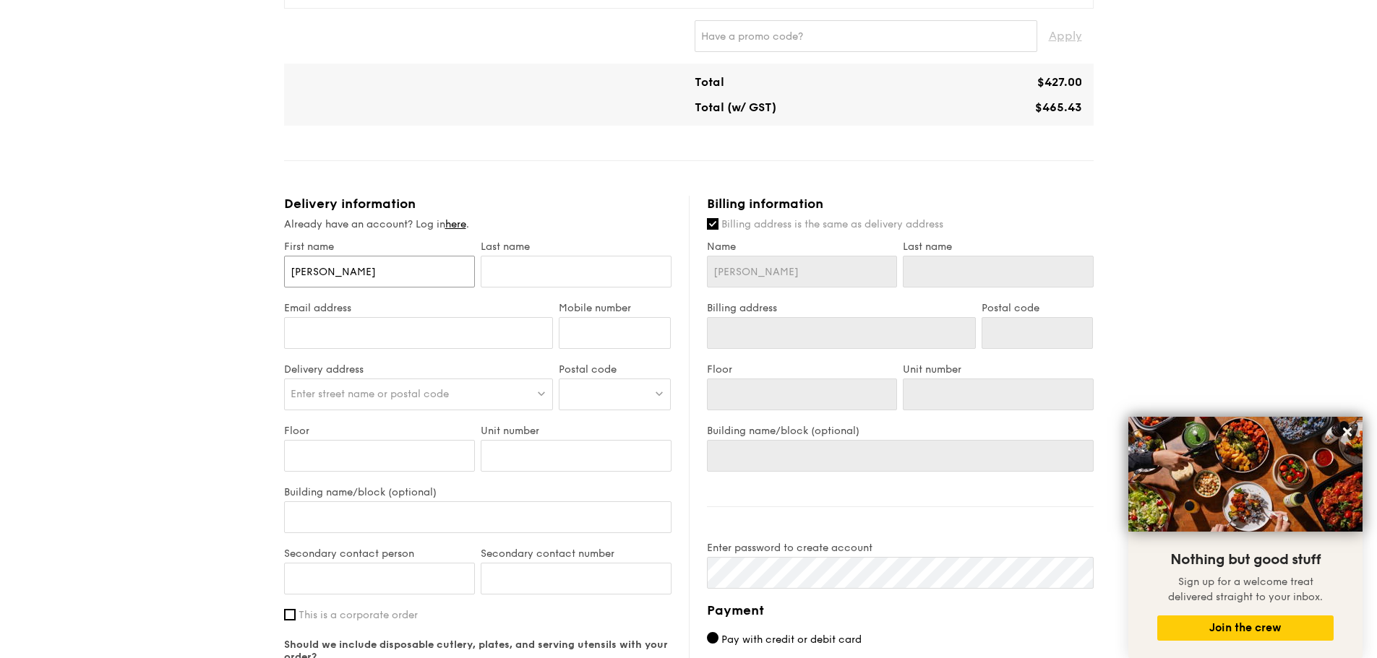
type input "[PERSON_NAME]"
type input "F"
type input "Fo"
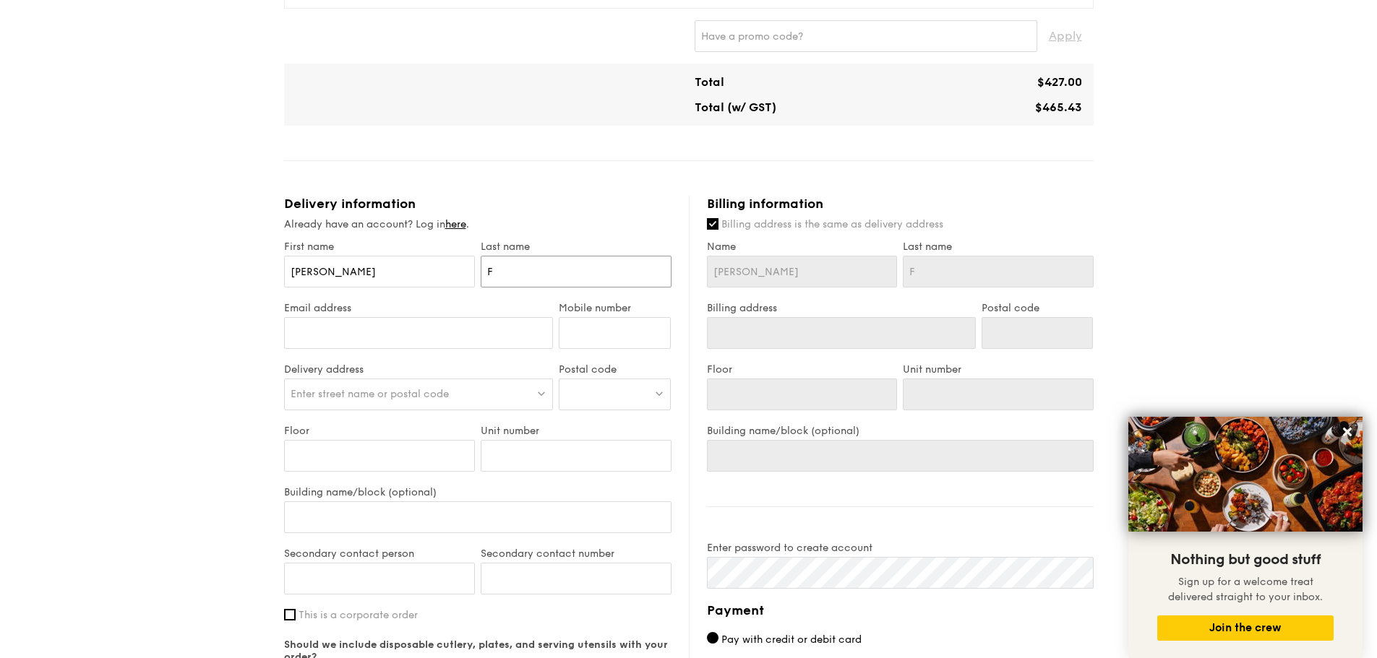
type input "Fo"
type input "Foo"
type input "[EMAIL_ADDRESS][DOMAIN_NAME]"
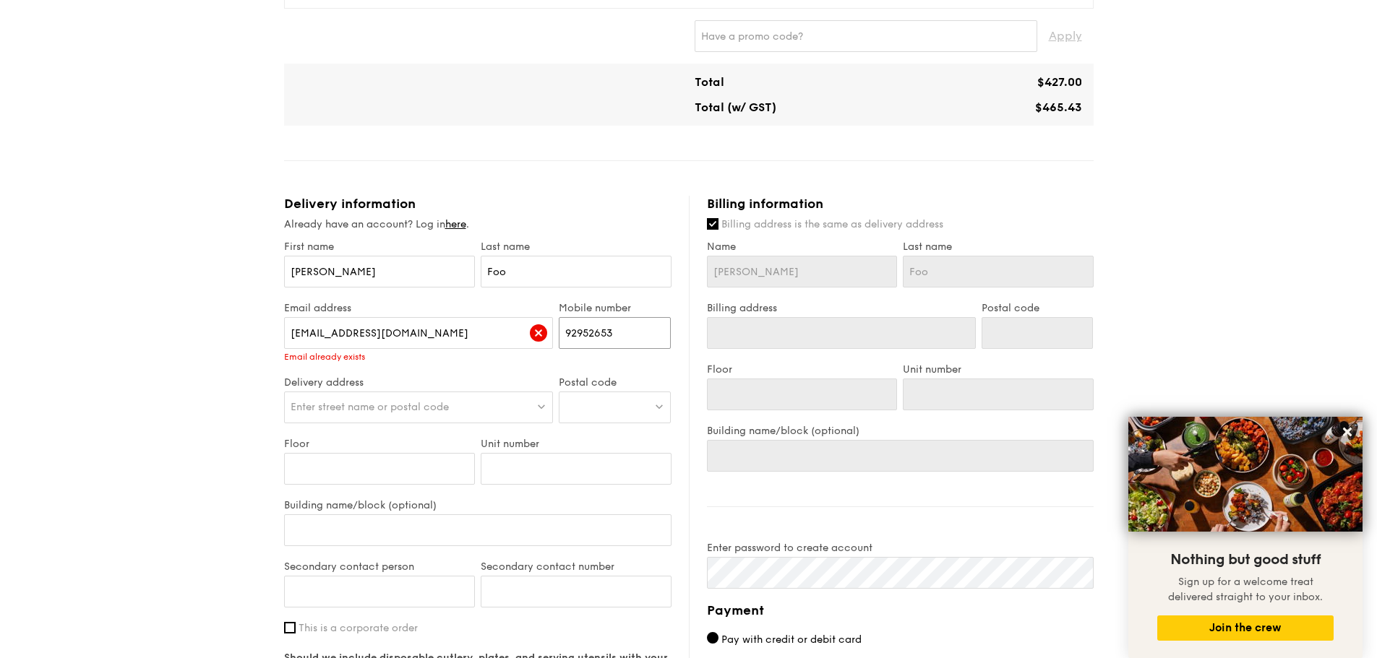
type input "92952653"
drag, startPoint x: 339, startPoint y: 330, endPoint x: 167, endPoint y: 319, distance: 172.3
click at [167, 319] on div "1 - Select menu 2 - Select items 3 - Check out Mini Buffet $24.80 /guest ($27.0…" at bounding box center [688, 186] width 1377 height 1549
drag, startPoint x: 343, startPoint y: 333, endPoint x: 189, endPoint y: 297, distance: 157.4
click at [189, 297] on div "1 - Select menu 2 - Select items 3 - Check out Mini Buffet $24.80 /guest ($27.0…" at bounding box center [688, 186] width 1377 height 1549
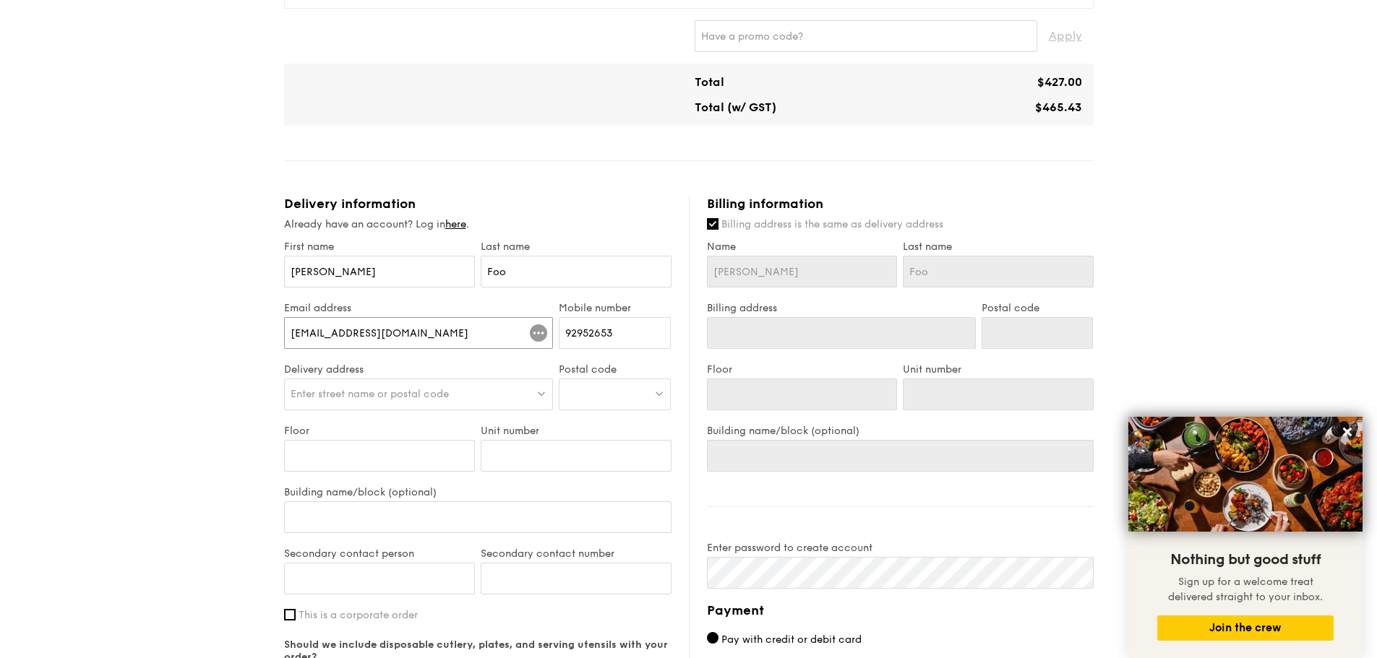
type input "[EMAIL_ADDRESS][DOMAIN_NAME]"
click at [418, 397] on span "Enter street name or postal code" at bounding box center [370, 394] width 158 height 12
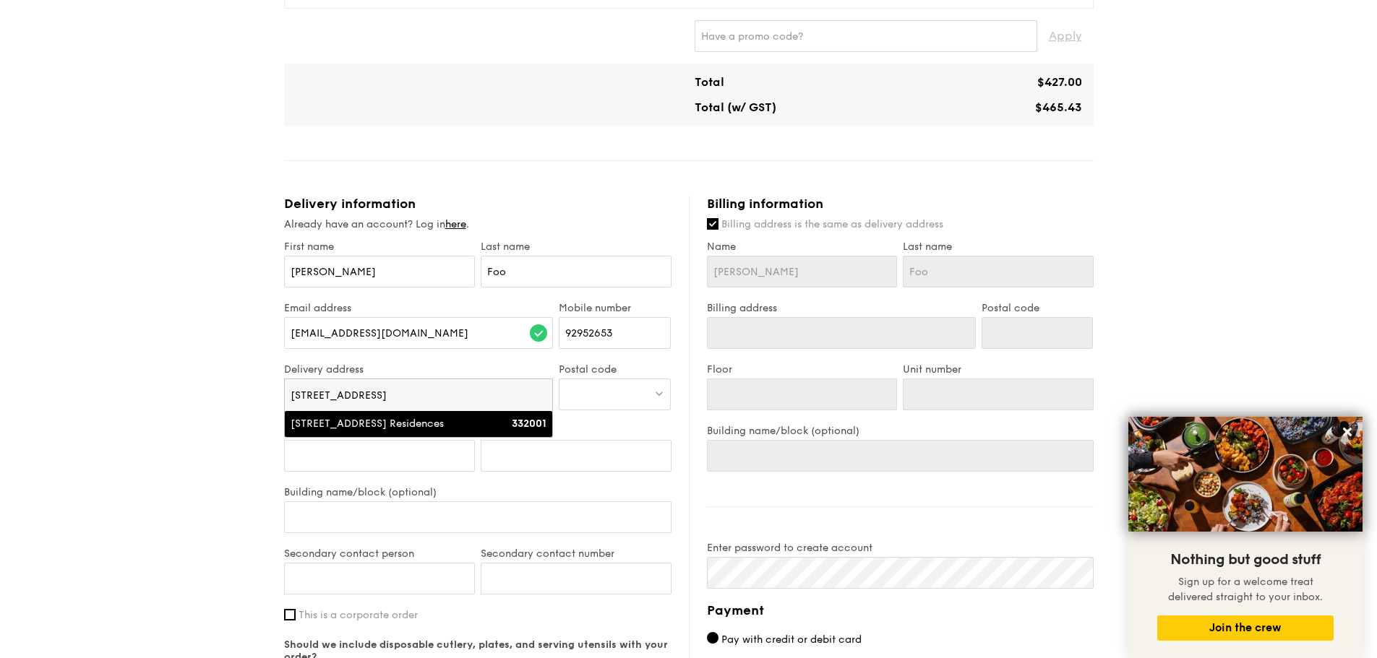
type input "[STREET_ADDRESS]"
click at [406, 423] on div "[STREET_ADDRESS] Residences" at bounding box center [387, 424] width 192 height 14
type input "[GEOGRAPHIC_DATA], [STREET_ADDRESS]"
type input "332001"
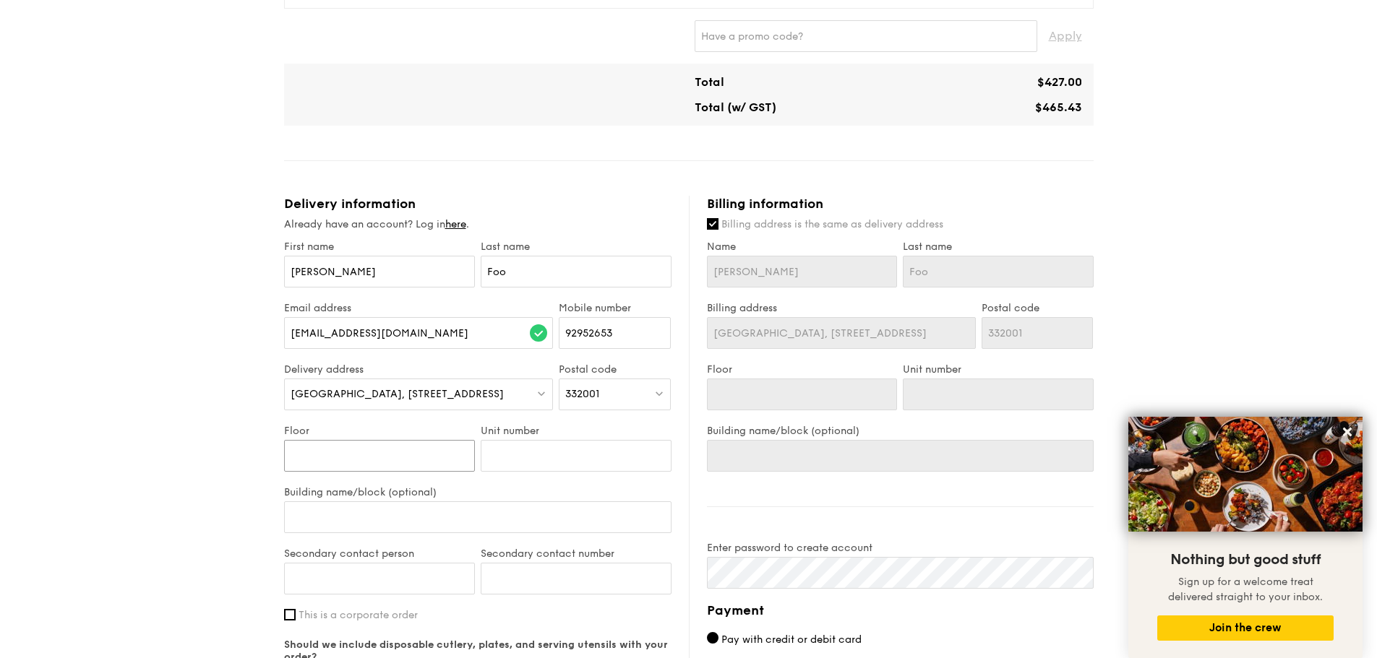
click at [374, 454] on input "Floor" at bounding box center [379, 456] width 191 height 32
type input "2"
type input "27"
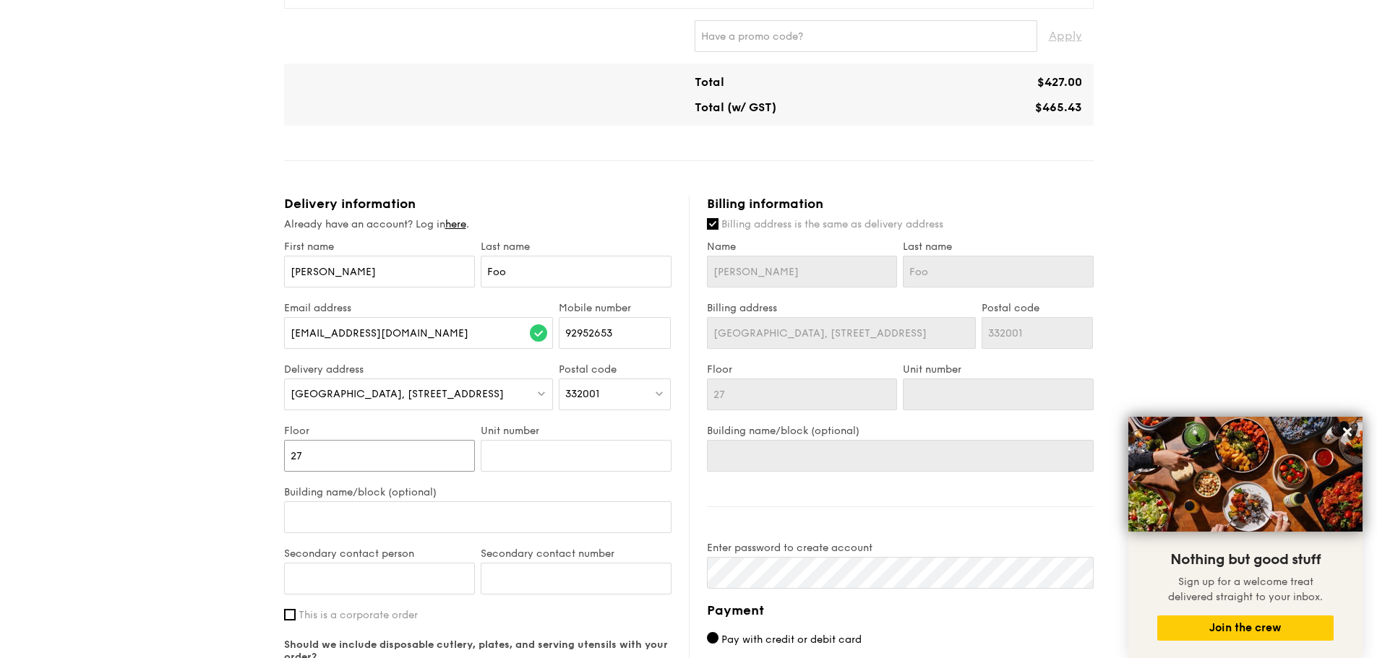
type input "27"
type input "1"
type input "15"
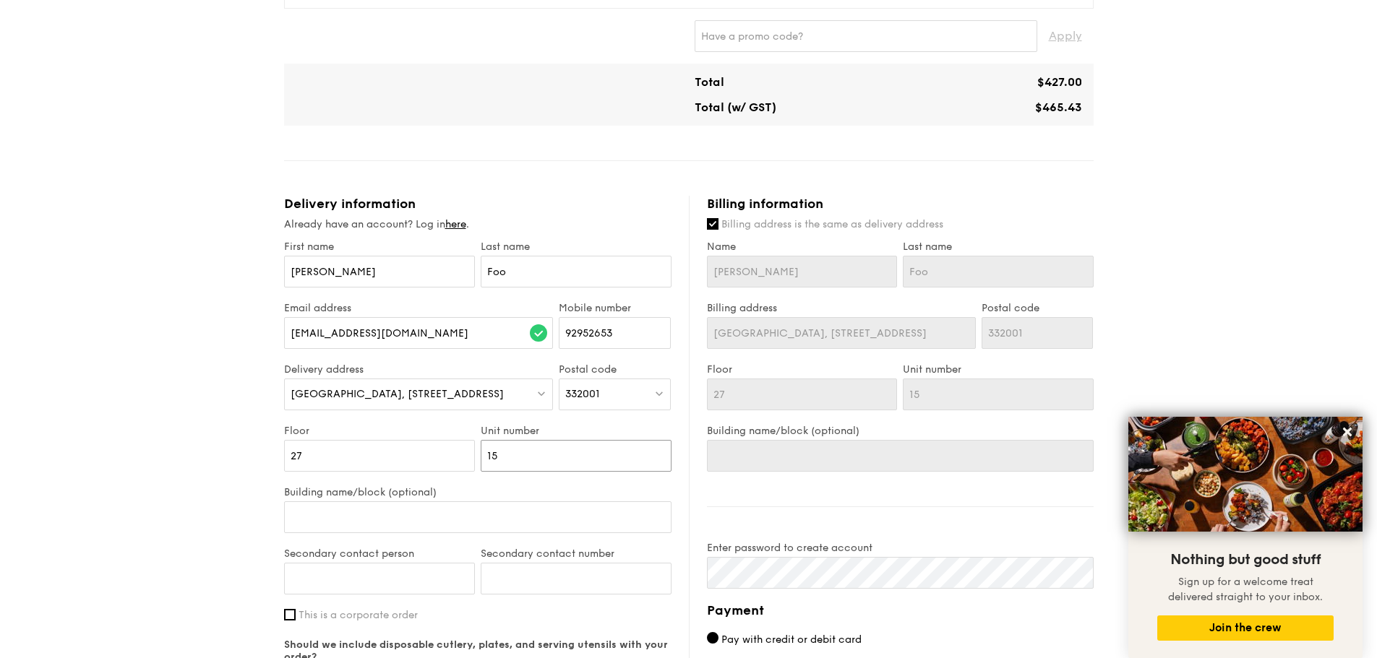
type input "15"
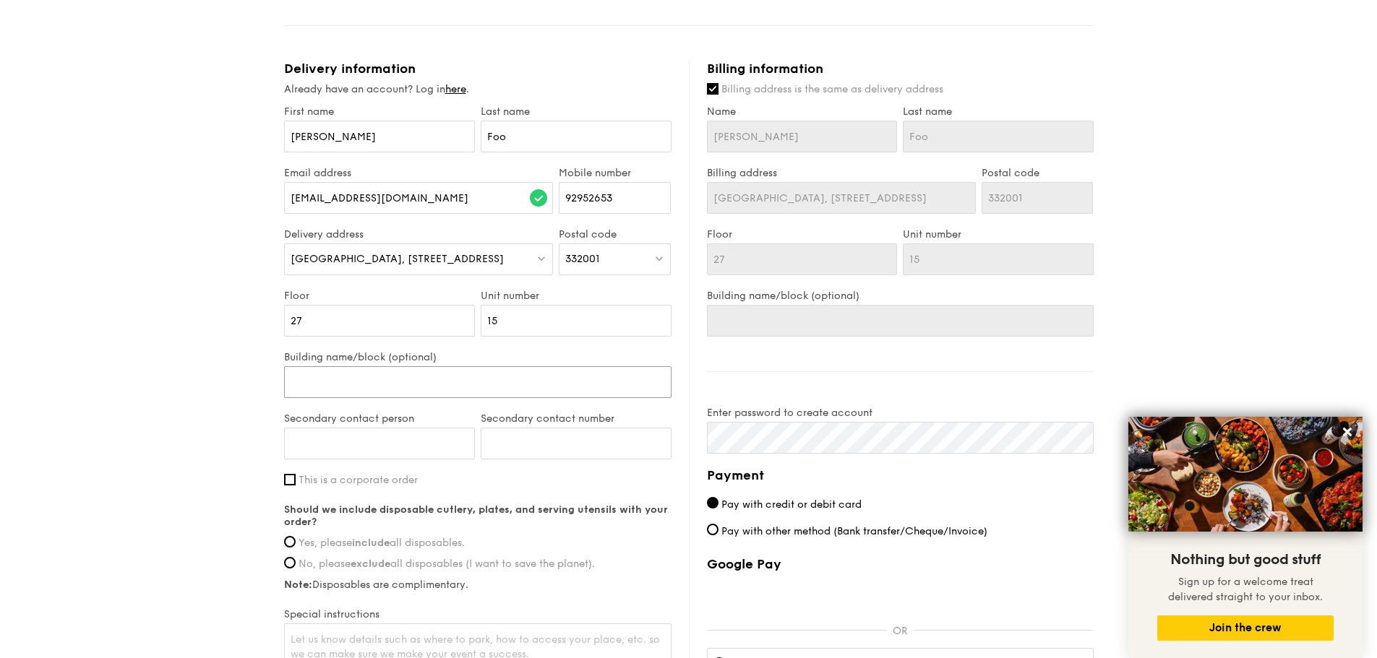
scroll to position [732, 0]
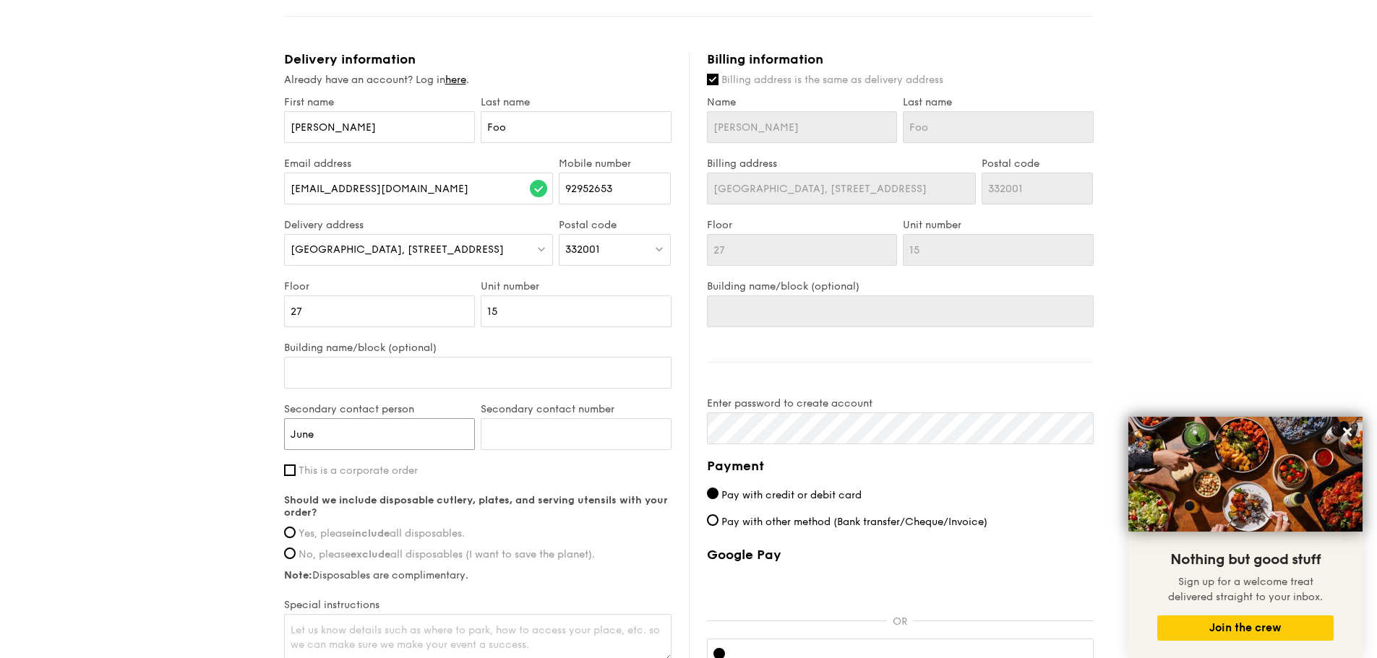
type input "June"
type input "84284735"
click at [295, 528] on label "Yes, please include all disposables." at bounding box center [477, 534] width 387 height 12
click at [295, 528] on input "Yes, please include all disposables." at bounding box center [290, 533] width 12 height 12
radio input "true"
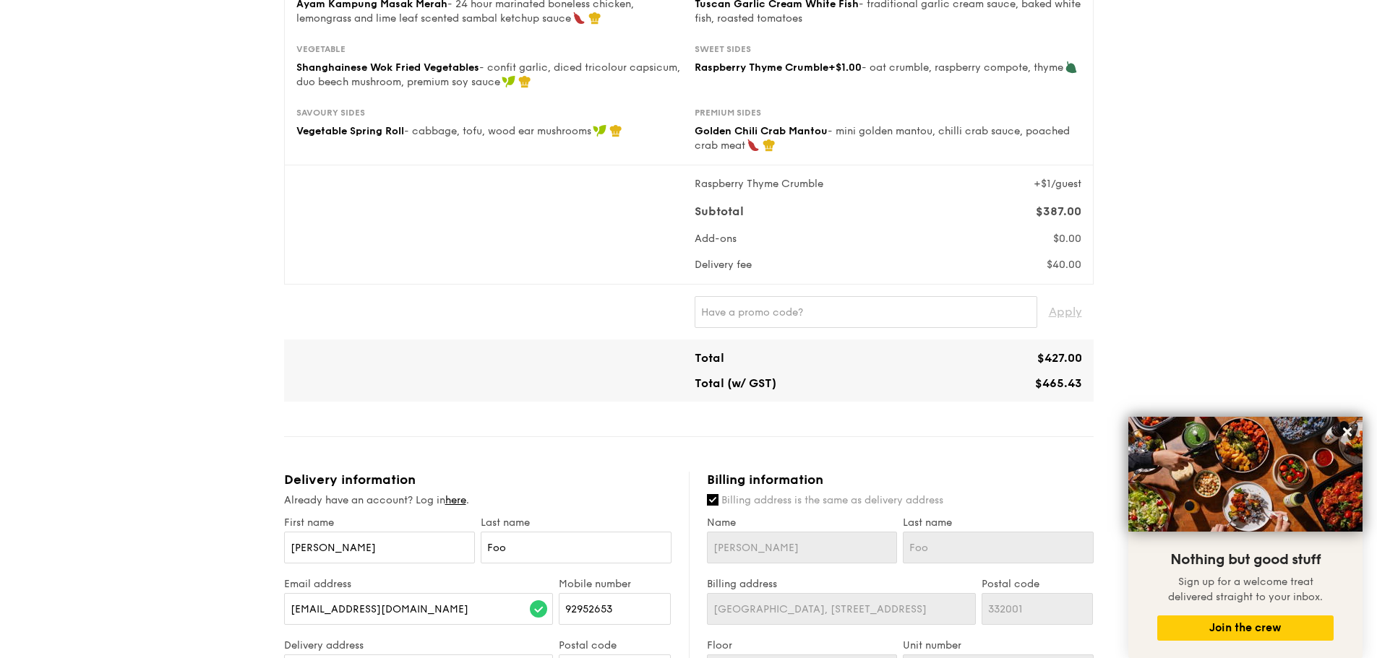
scroll to position [298, 0]
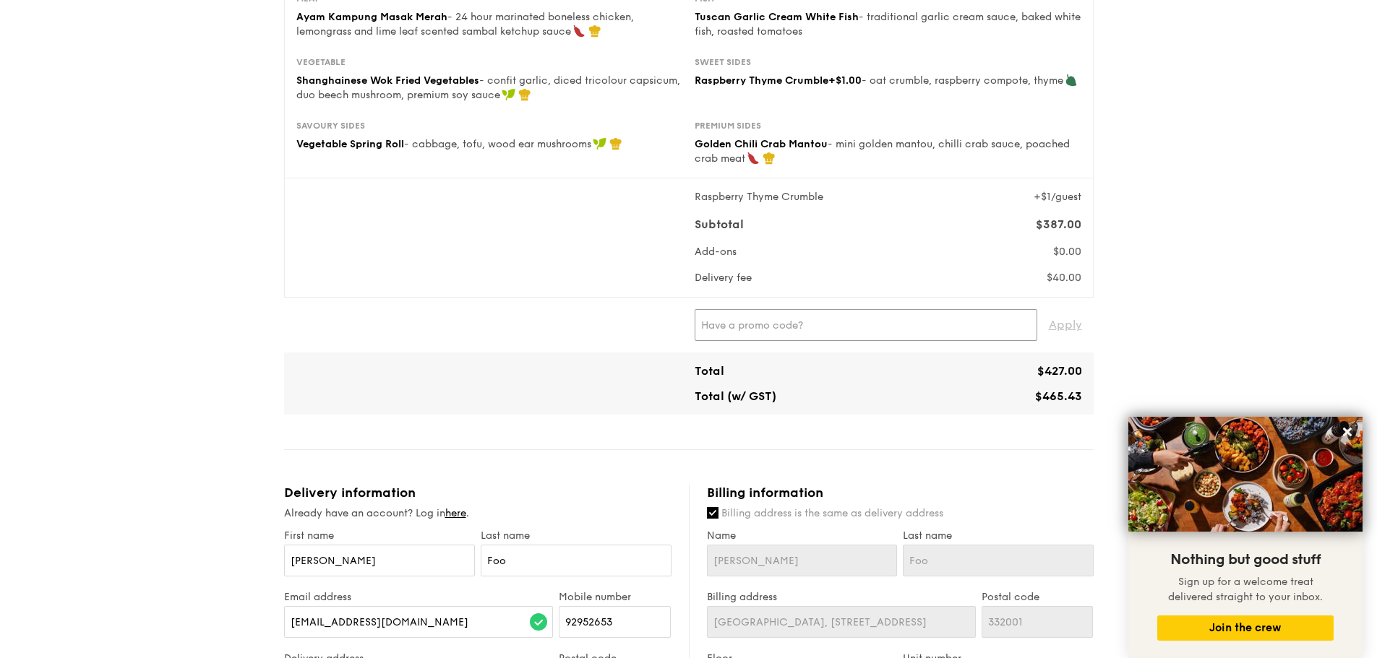
click at [787, 329] on input "text" at bounding box center [866, 325] width 343 height 32
type input "IREADGRAINADS"
click at [1039, 328] on div "IREADGRAINADS ✕ Apply" at bounding box center [888, 325] width 387 height 32
click at [1070, 328] on span "Apply" at bounding box center [1065, 325] width 33 height 32
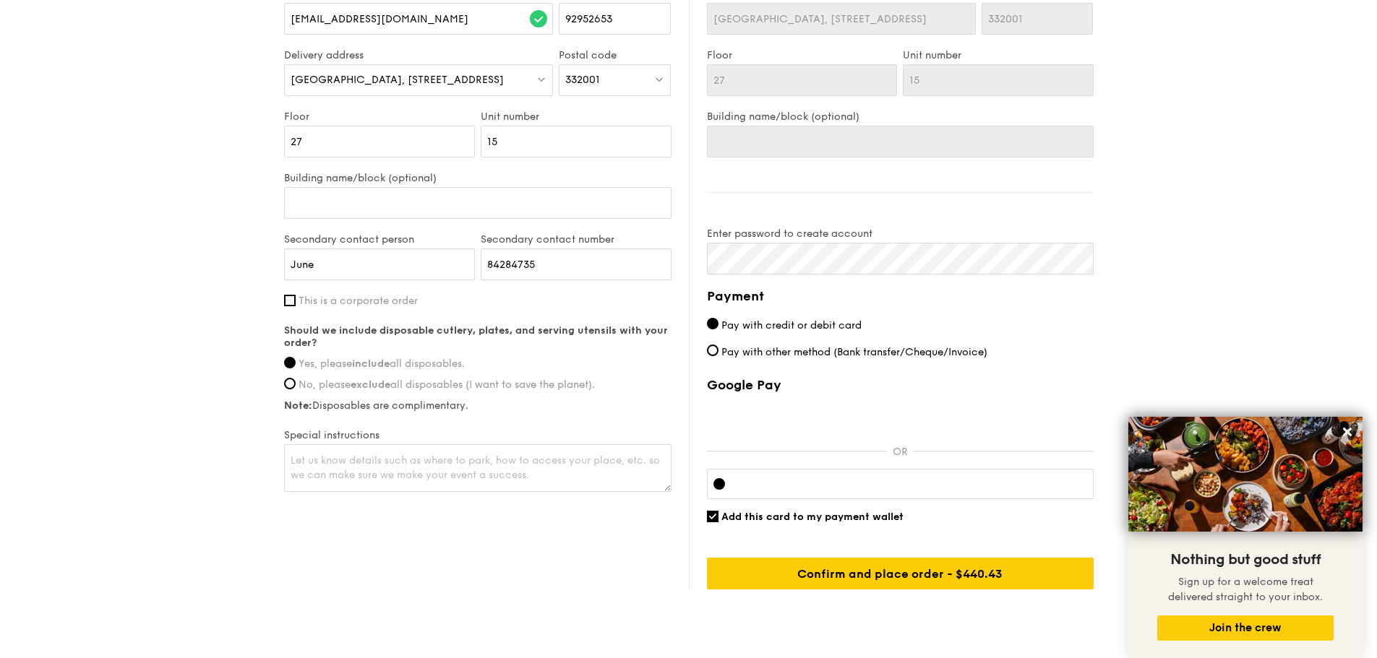
scroll to position [877, 0]
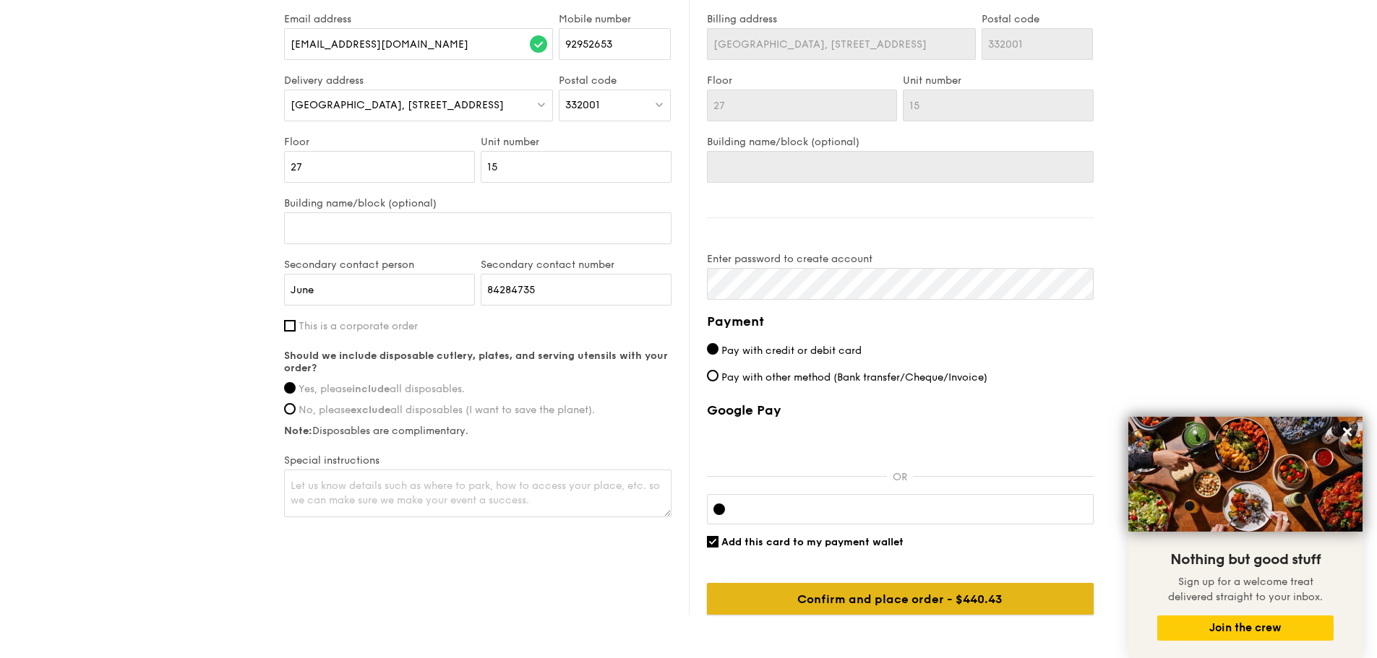
click at [861, 598] on input "Confirm and place order - $465.43" at bounding box center [900, 599] width 387 height 32
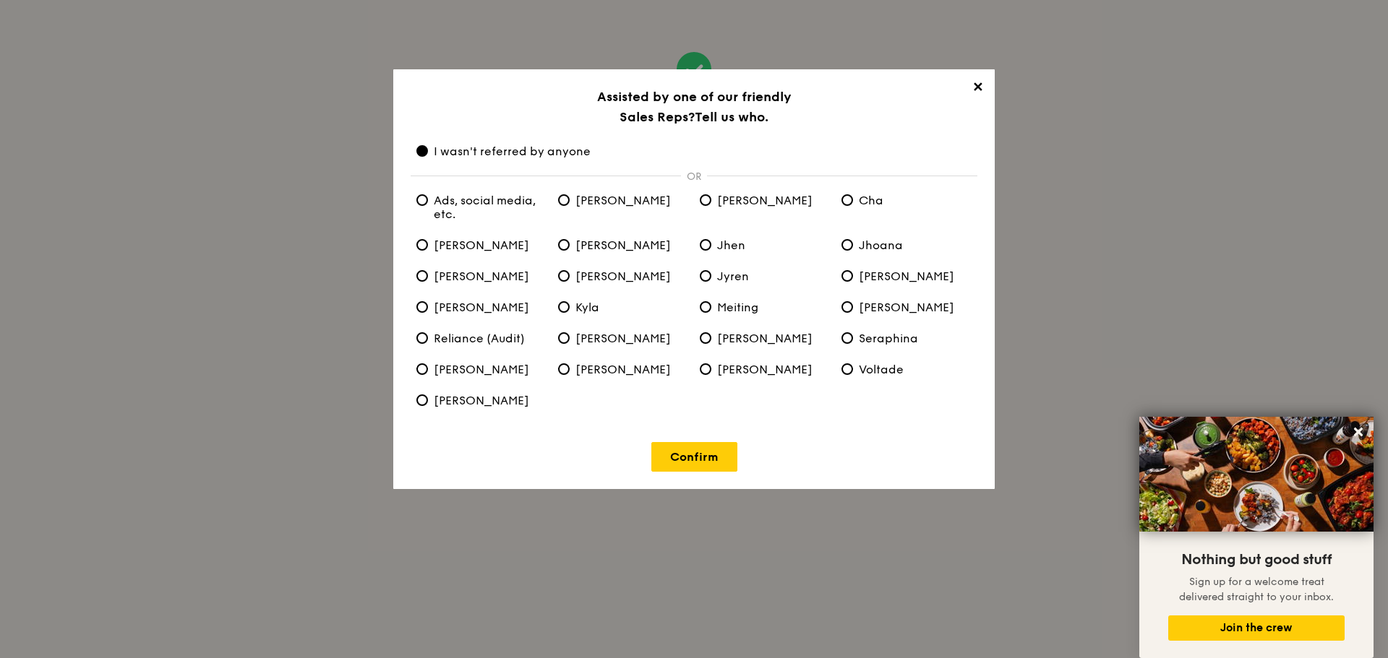
click at [976, 83] on span "✕" at bounding box center [977, 89] width 20 height 20
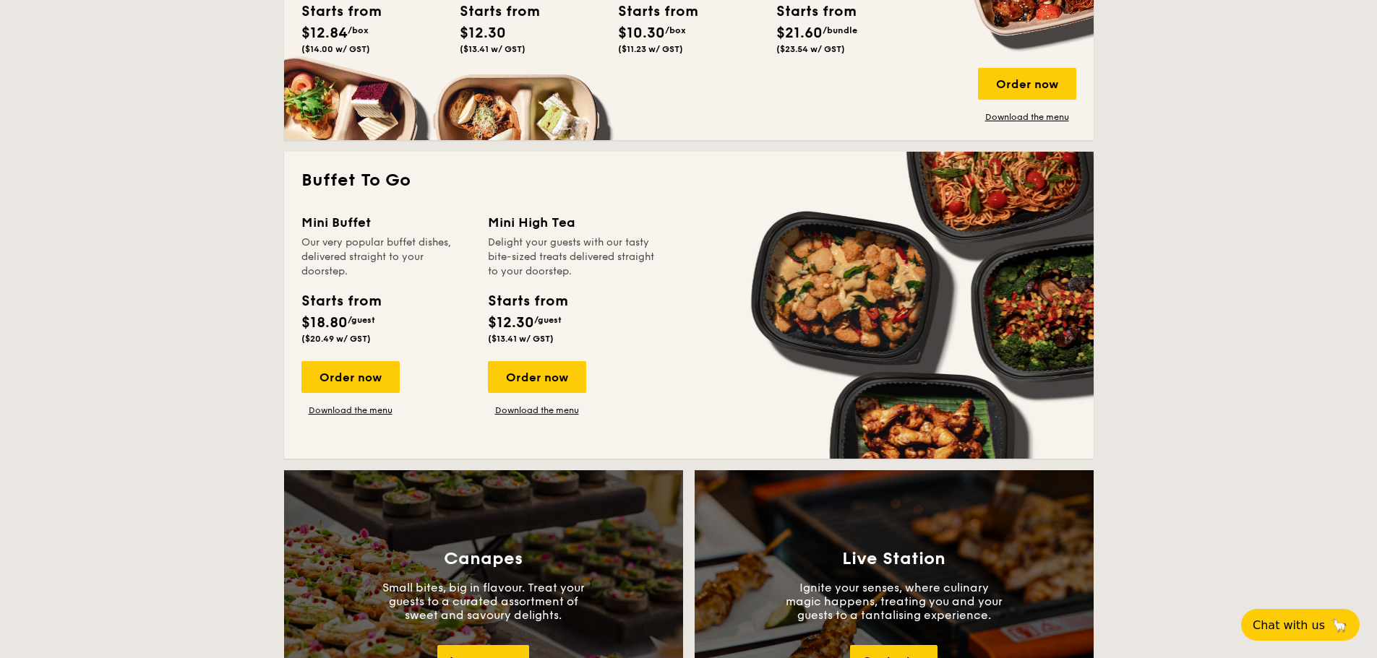
scroll to position [1229, 0]
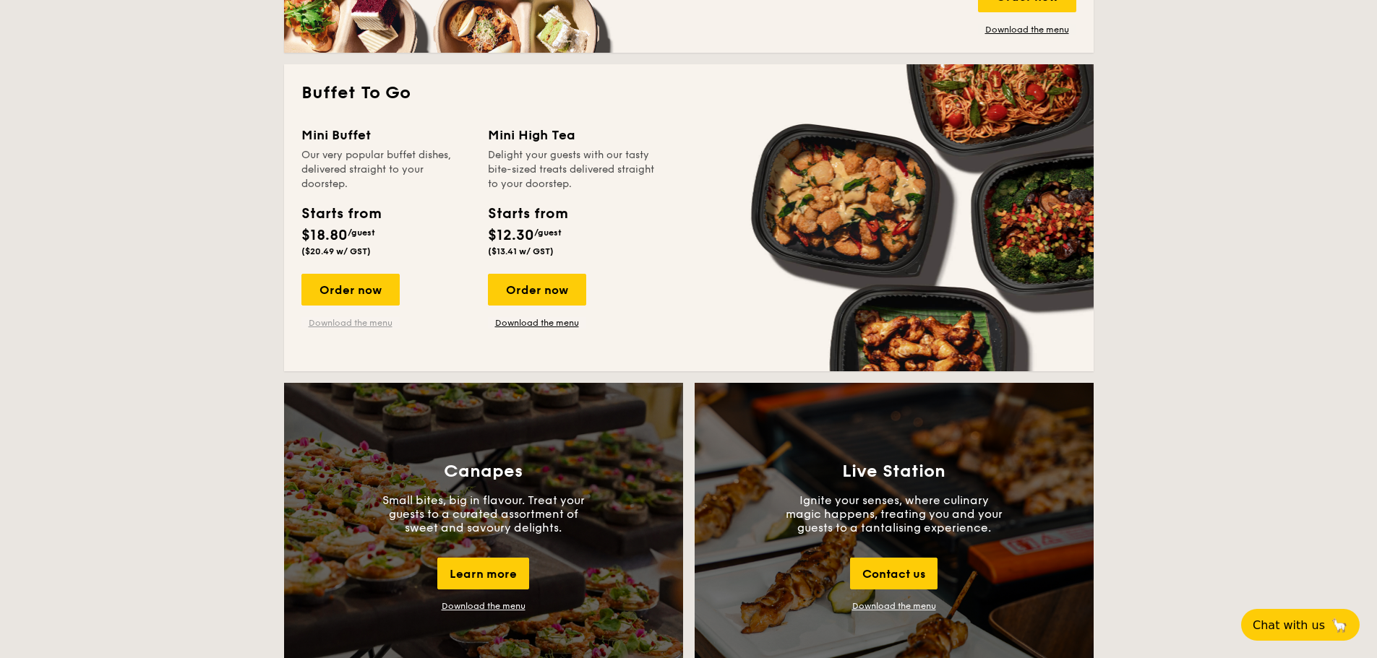
click at [377, 322] on link "Download the menu" at bounding box center [350, 323] width 98 height 12
